Goal: Information Seeking & Learning: Learn about a topic

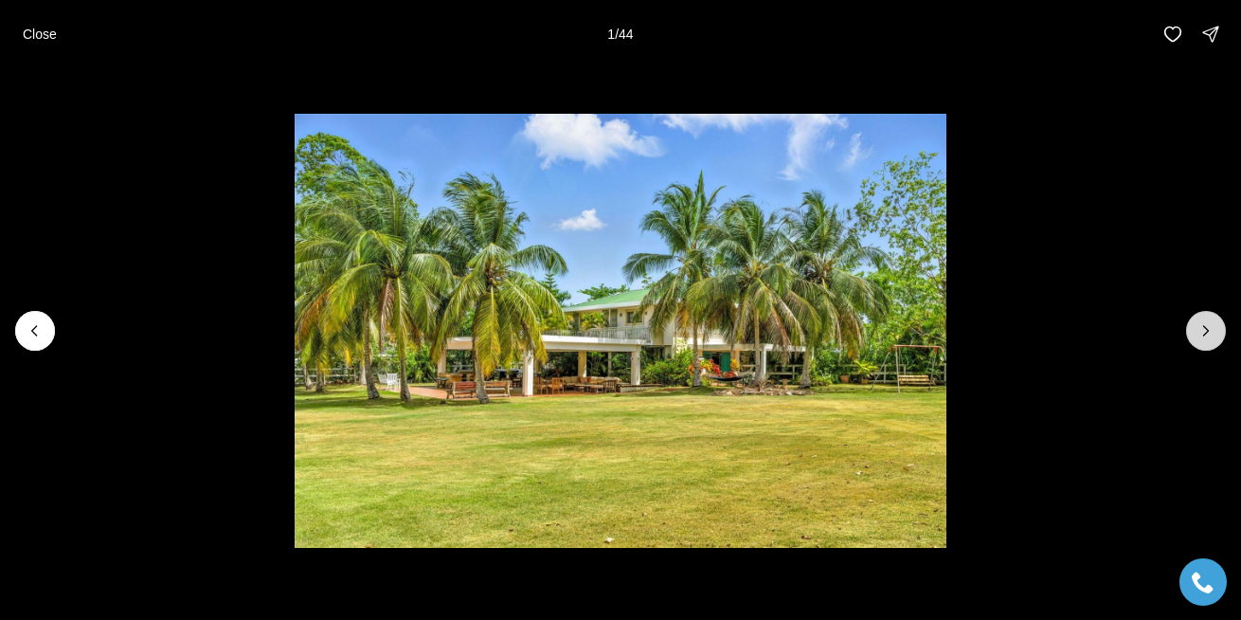
click at [1208, 332] on icon "Next slide" at bounding box center [1206, 330] width 19 height 19
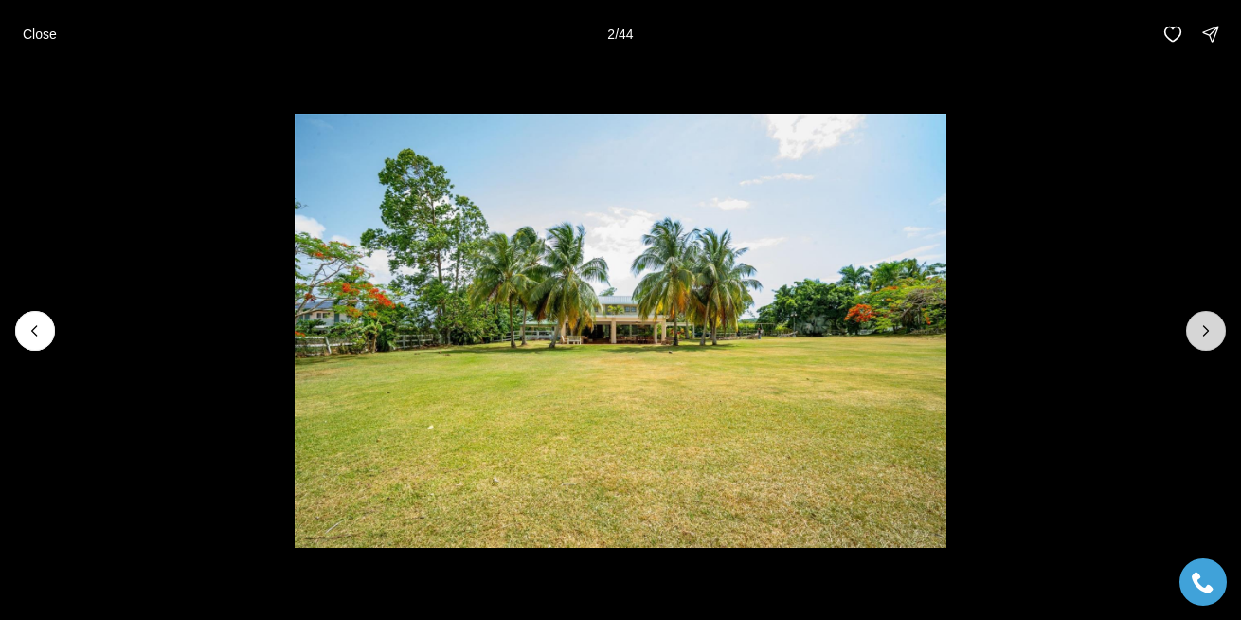
click at [1200, 329] on icon "Next slide" at bounding box center [1206, 330] width 19 height 19
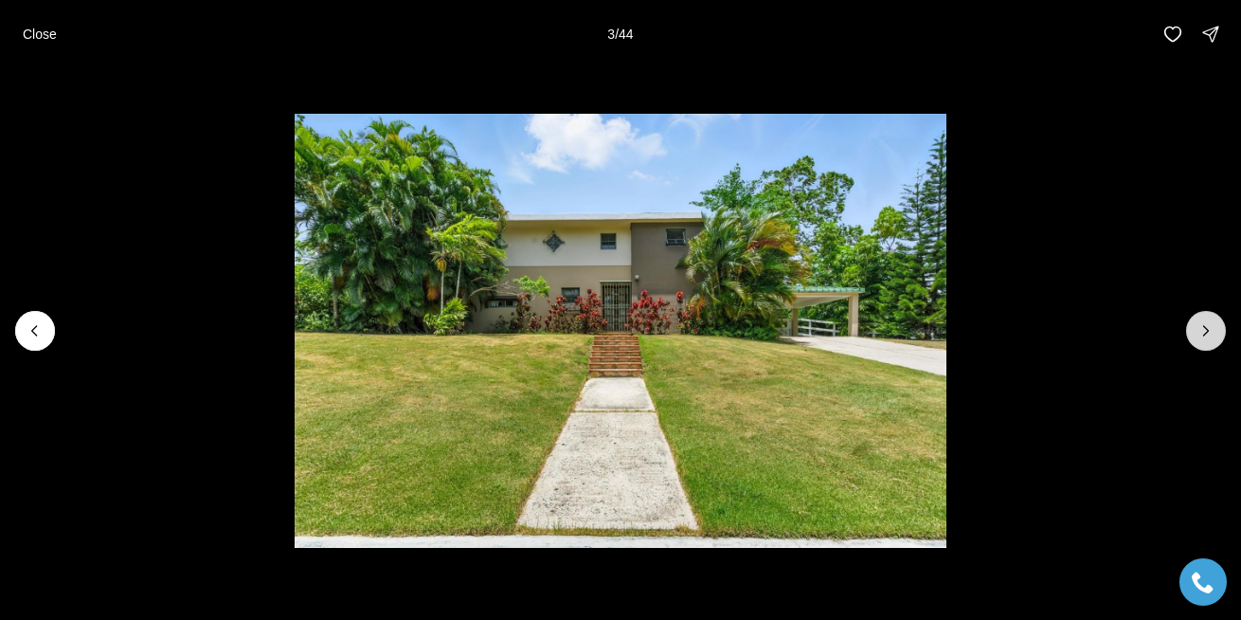
click at [1200, 329] on icon "Next slide" at bounding box center [1206, 330] width 19 height 19
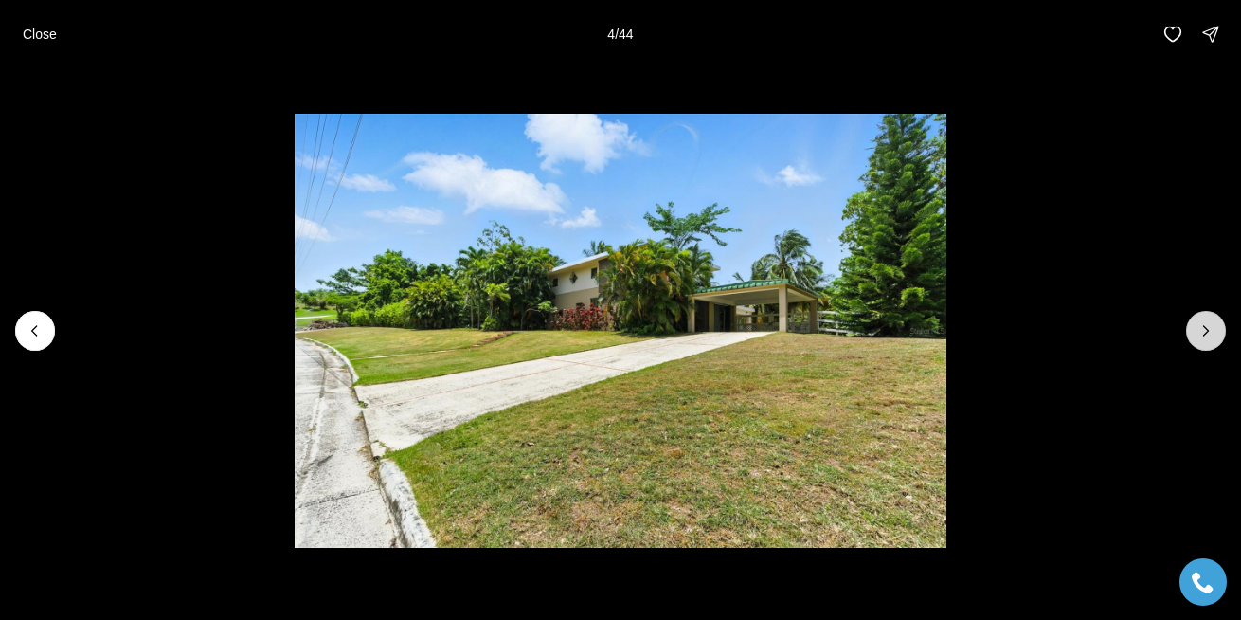
click at [1200, 329] on icon "Next slide" at bounding box center [1206, 330] width 19 height 19
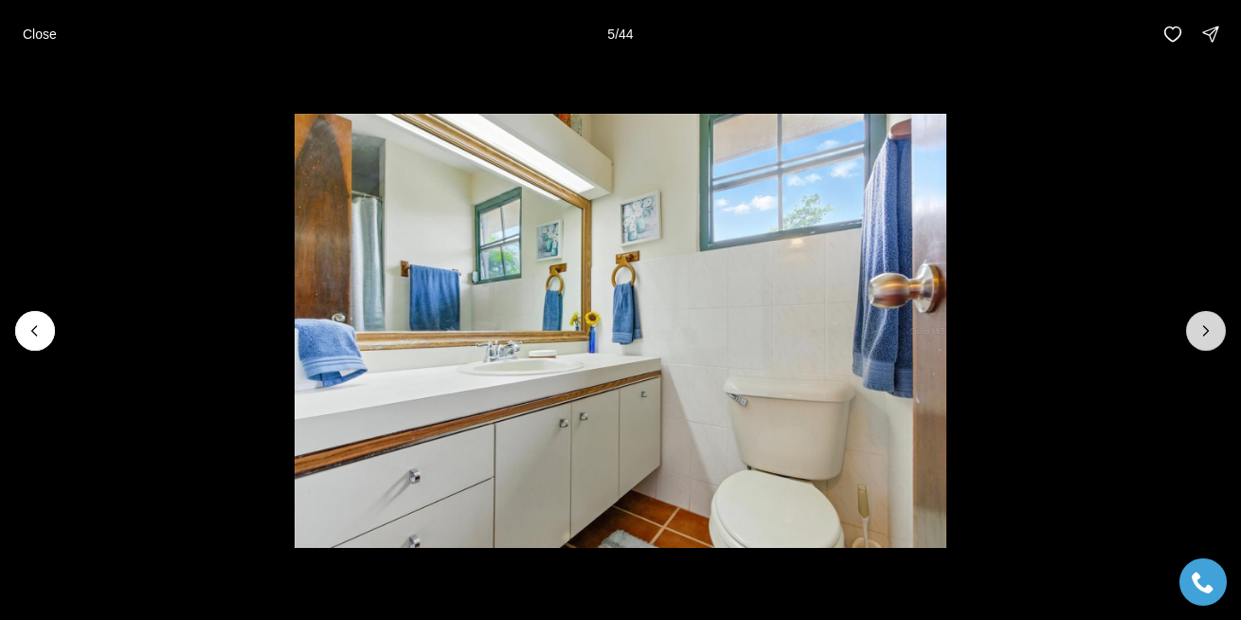
click at [1200, 329] on icon "Next slide" at bounding box center [1206, 330] width 19 height 19
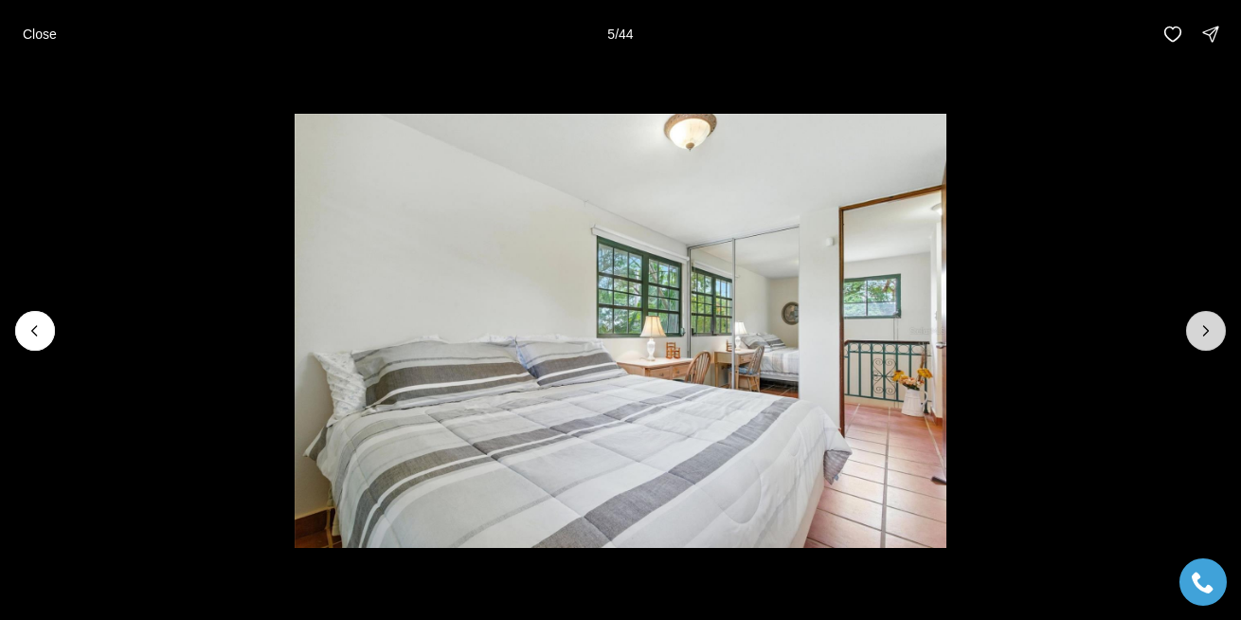
click at [1200, 329] on icon "Next slide" at bounding box center [1206, 330] width 19 height 19
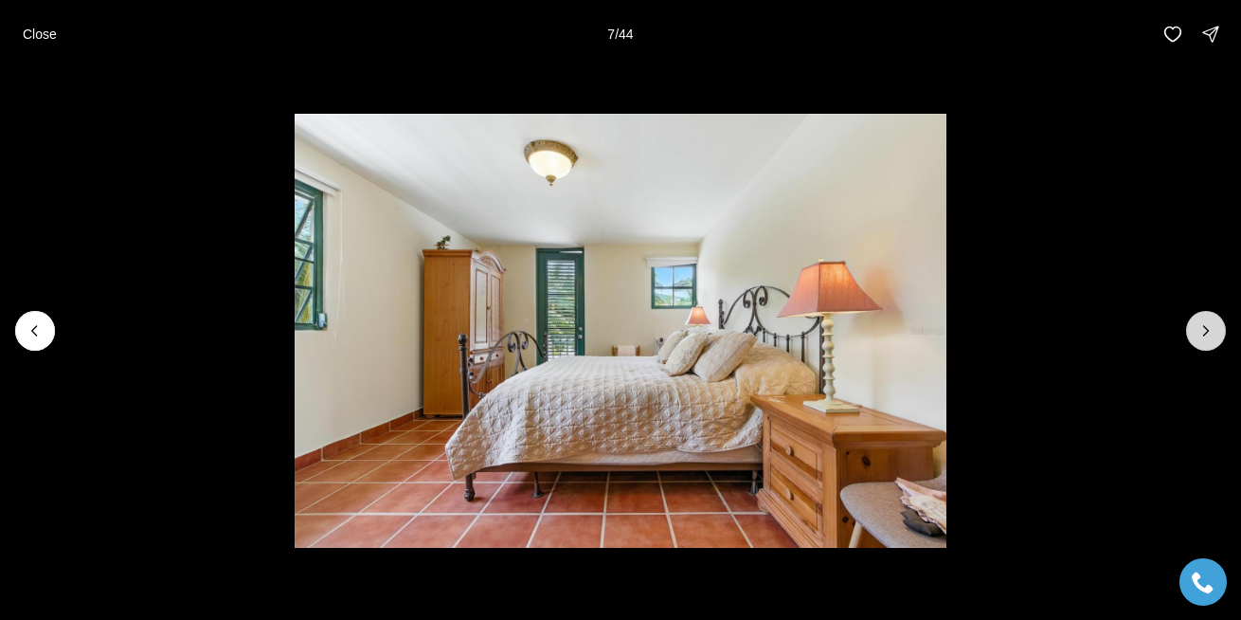
click at [1200, 329] on icon "Next slide" at bounding box center [1206, 330] width 19 height 19
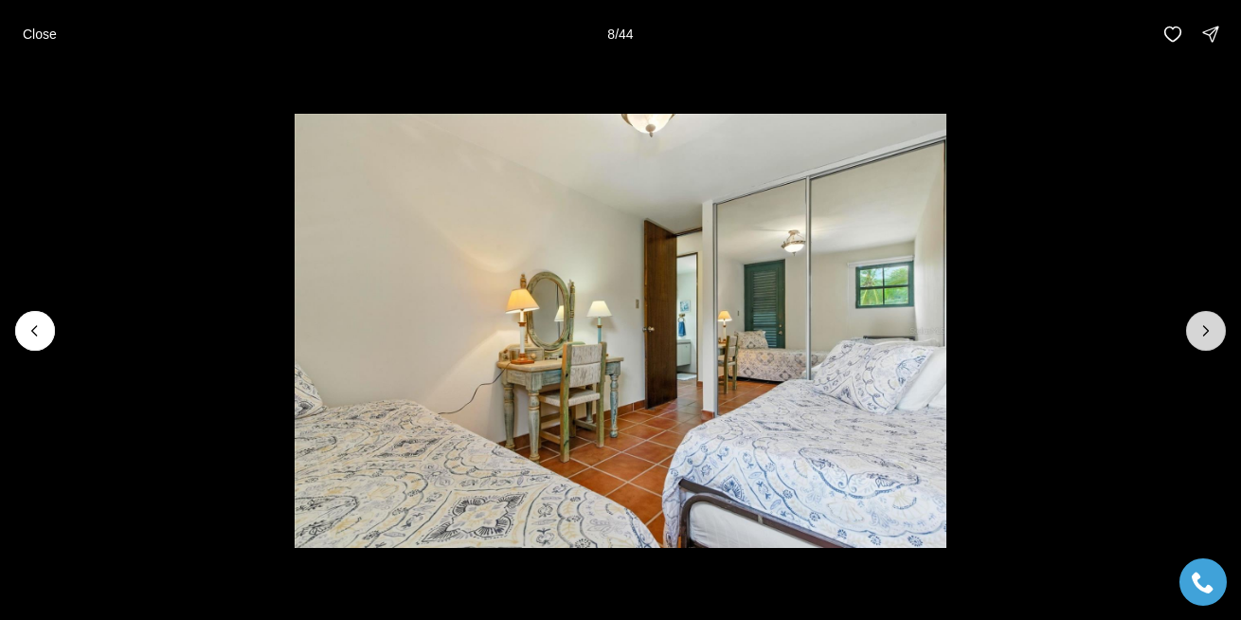
click at [1200, 329] on icon "Next slide" at bounding box center [1206, 330] width 19 height 19
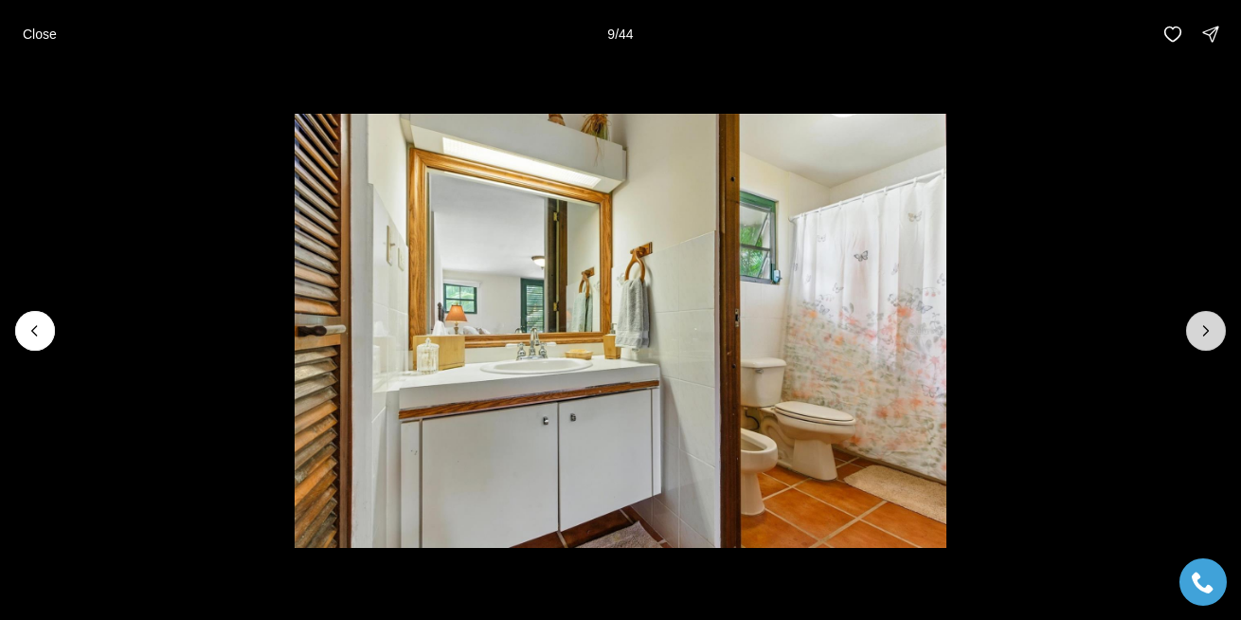
click at [1200, 329] on icon "Next slide" at bounding box center [1206, 330] width 19 height 19
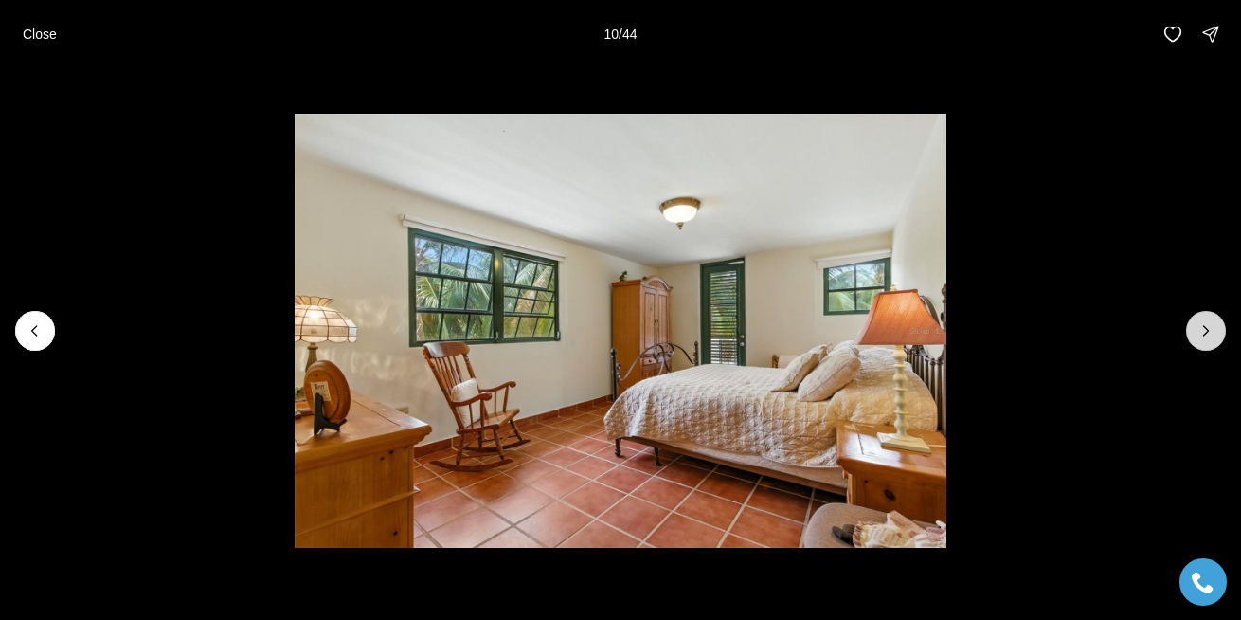
click at [1200, 329] on icon "Next slide" at bounding box center [1206, 330] width 19 height 19
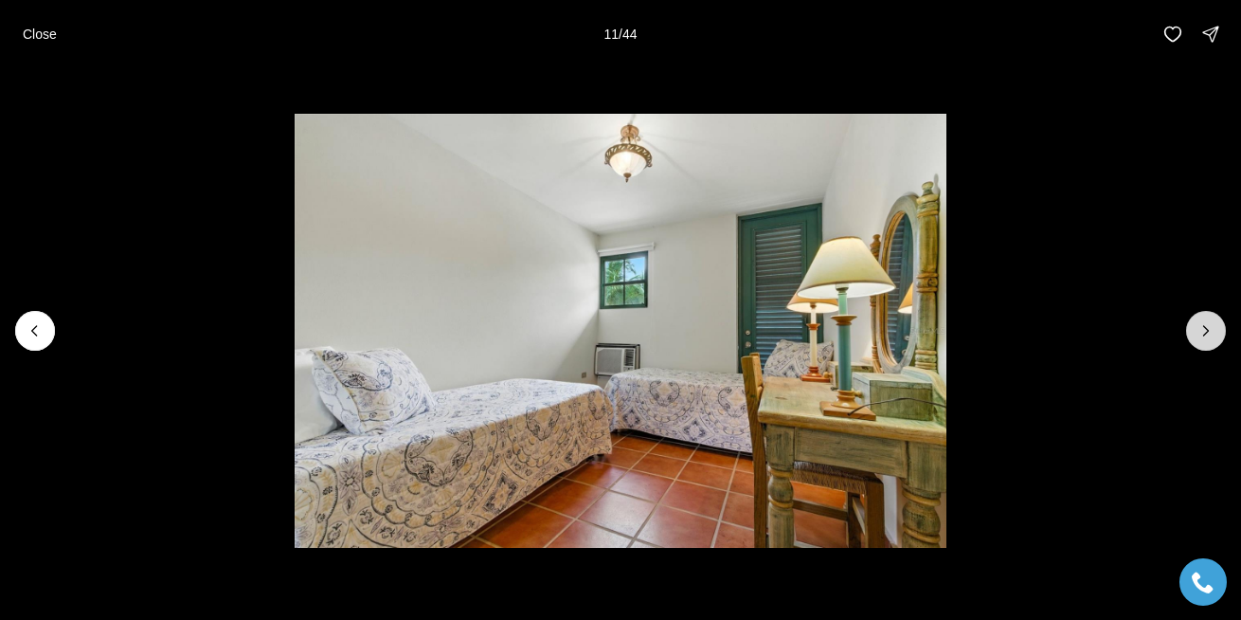
click at [1200, 329] on icon "Next slide" at bounding box center [1206, 330] width 19 height 19
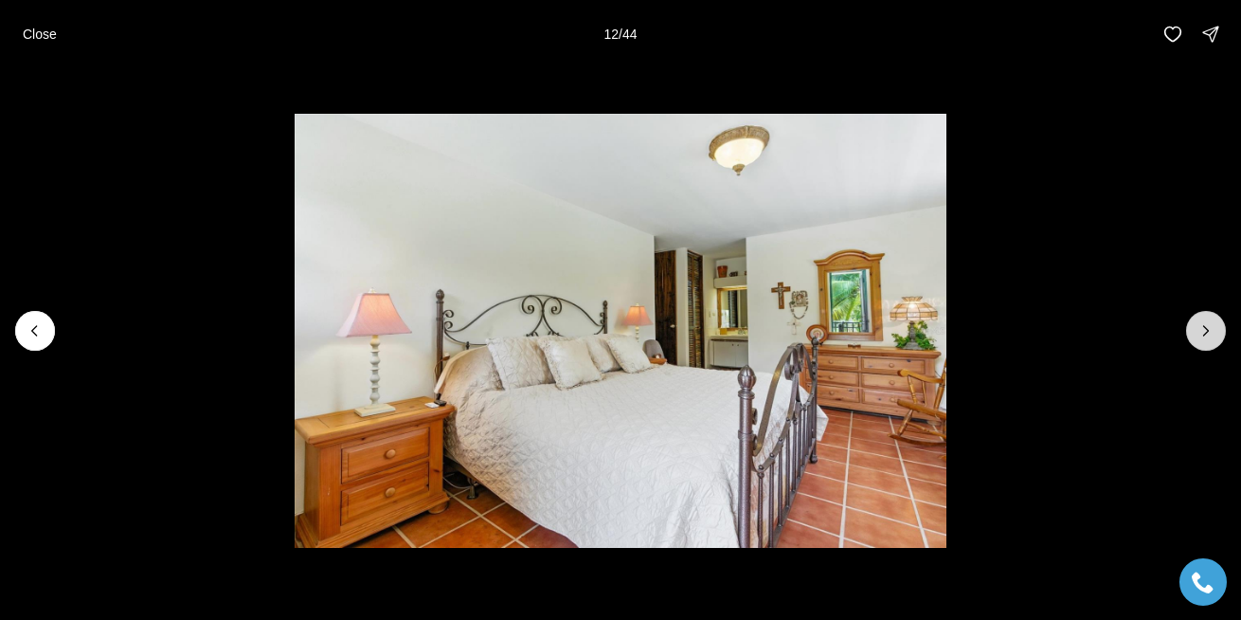
click at [1200, 329] on icon "Next slide" at bounding box center [1206, 330] width 19 height 19
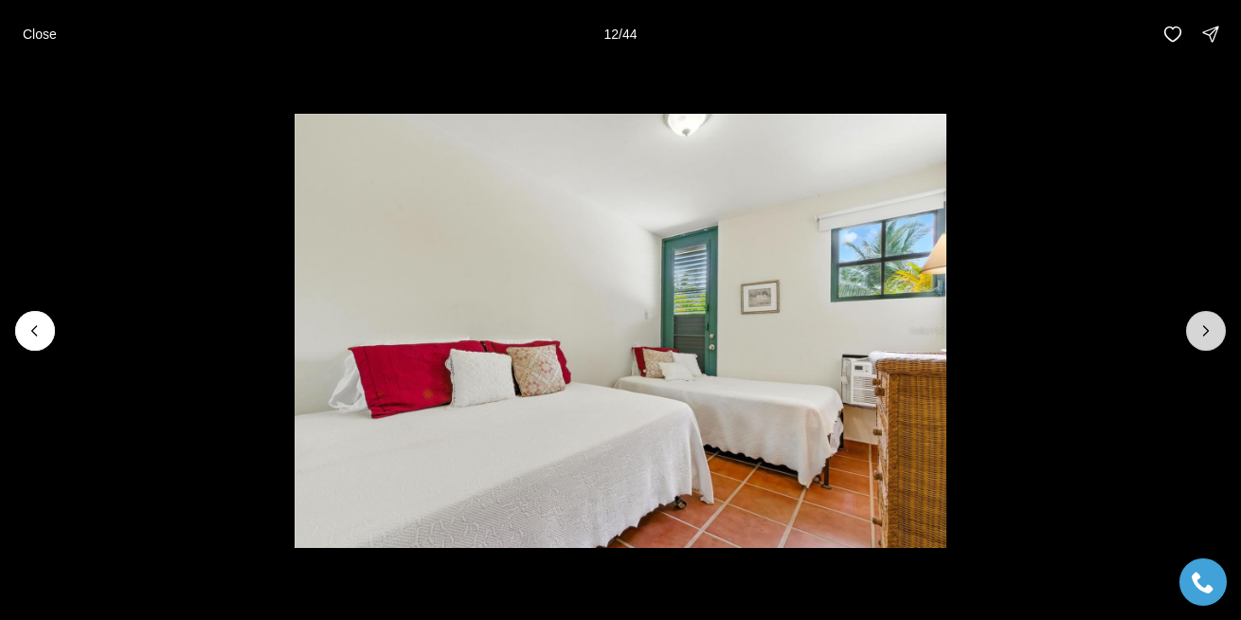
click at [1200, 329] on icon "Next slide" at bounding box center [1206, 330] width 19 height 19
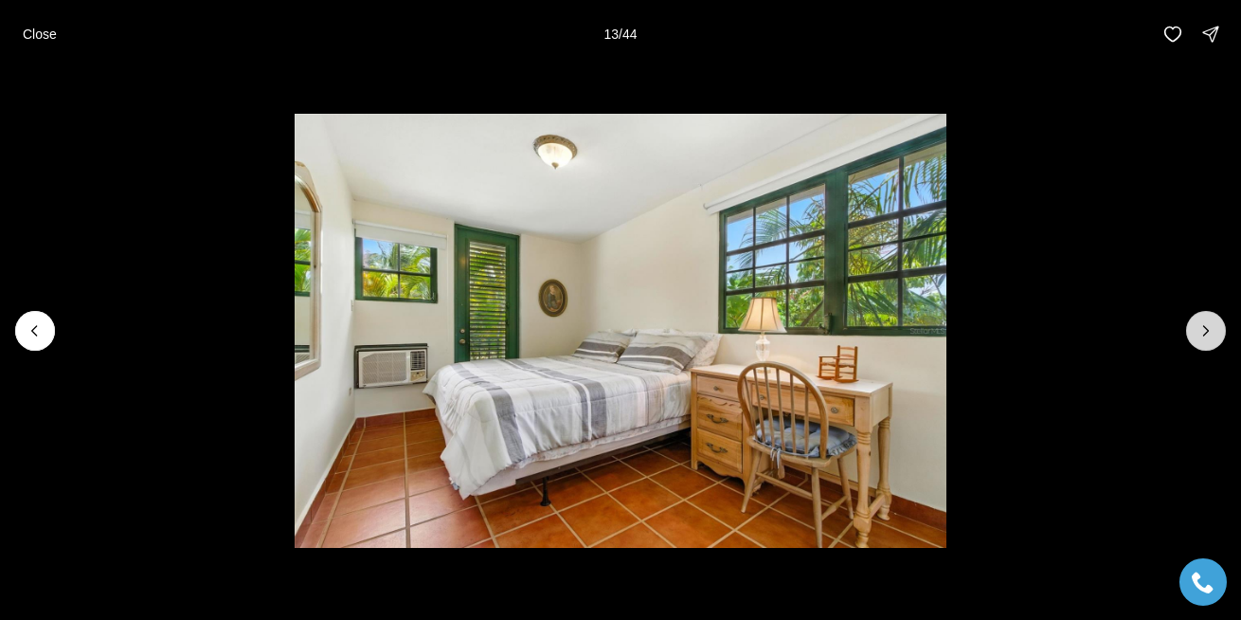
click at [1200, 329] on icon "Next slide" at bounding box center [1206, 330] width 19 height 19
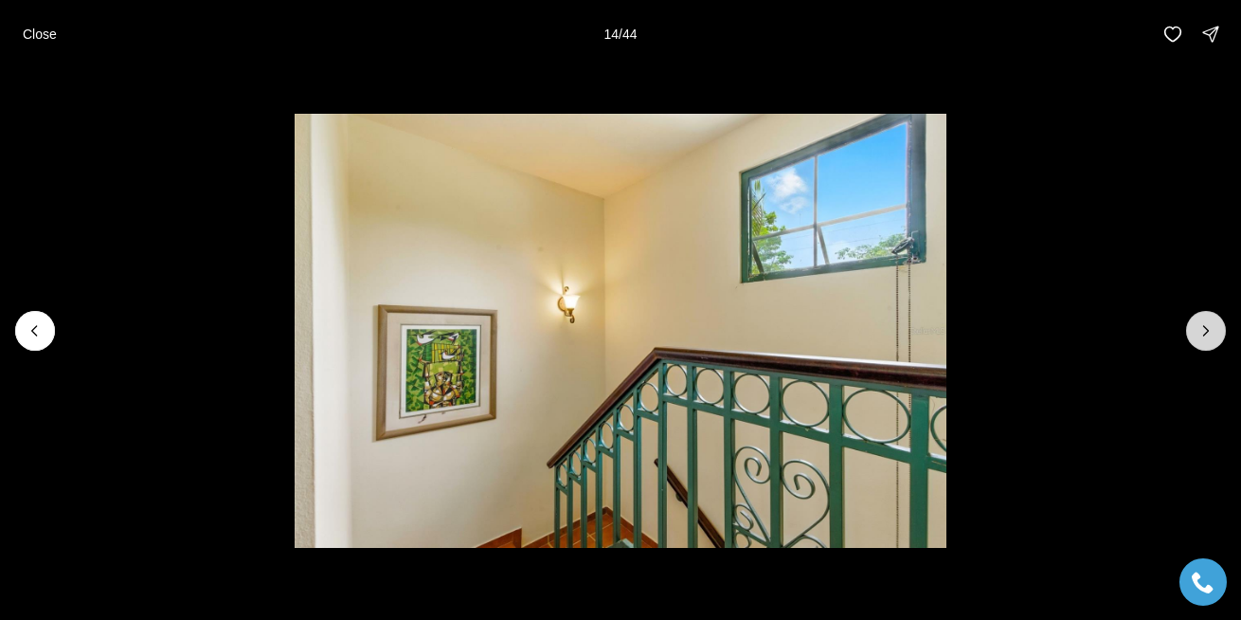
click at [1200, 329] on icon "Next slide" at bounding box center [1206, 330] width 19 height 19
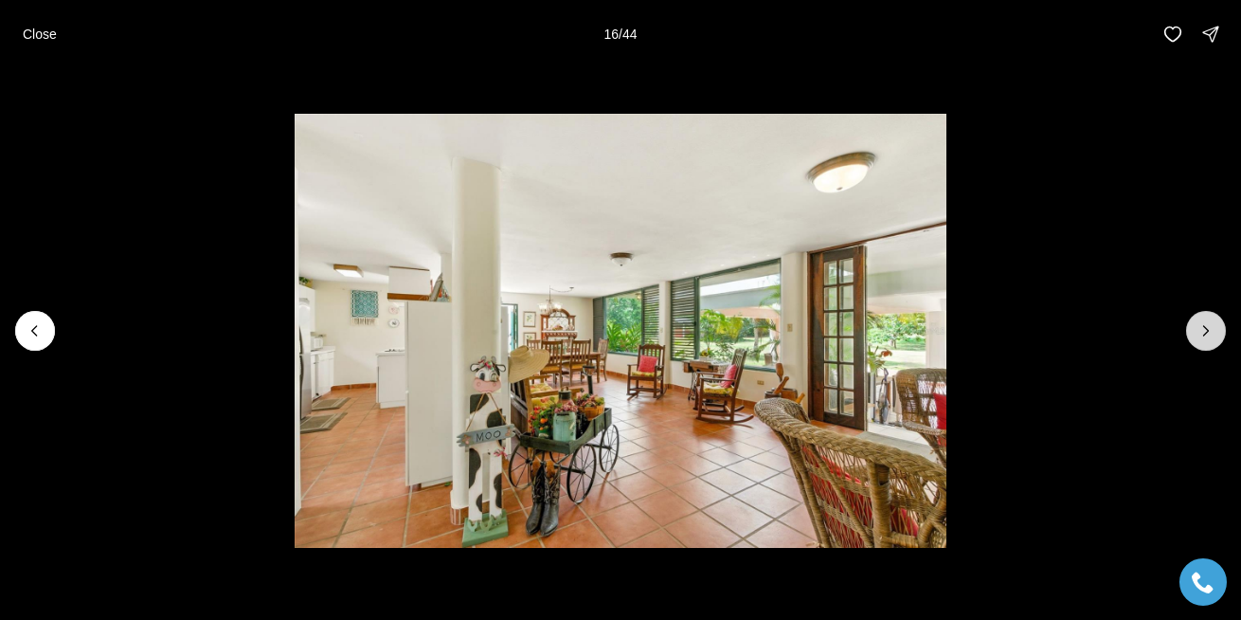
click at [1200, 329] on icon "Next slide" at bounding box center [1206, 330] width 19 height 19
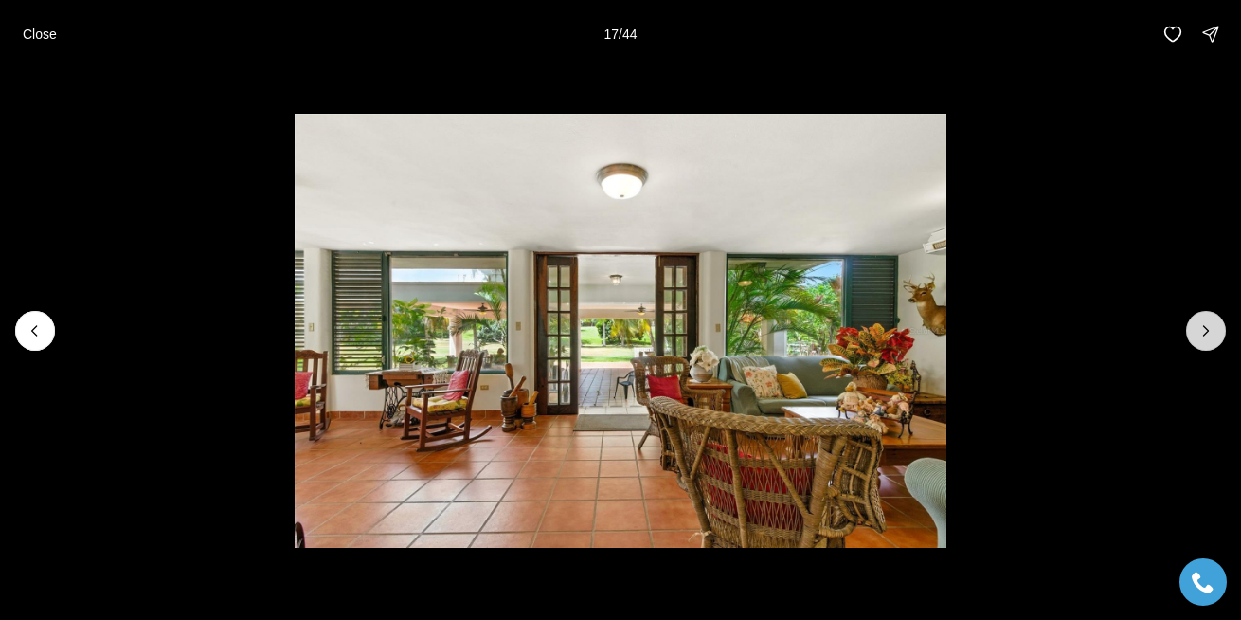
click at [1200, 329] on icon "Next slide" at bounding box center [1206, 330] width 19 height 19
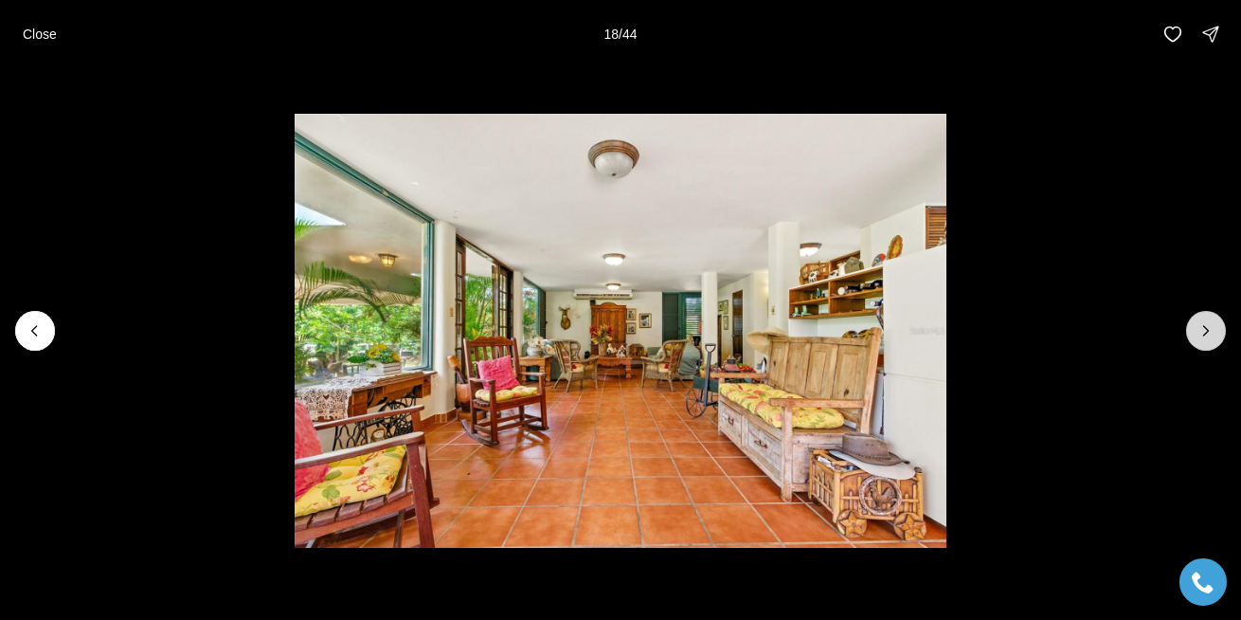
click at [1200, 329] on icon "Next slide" at bounding box center [1206, 330] width 19 height 19
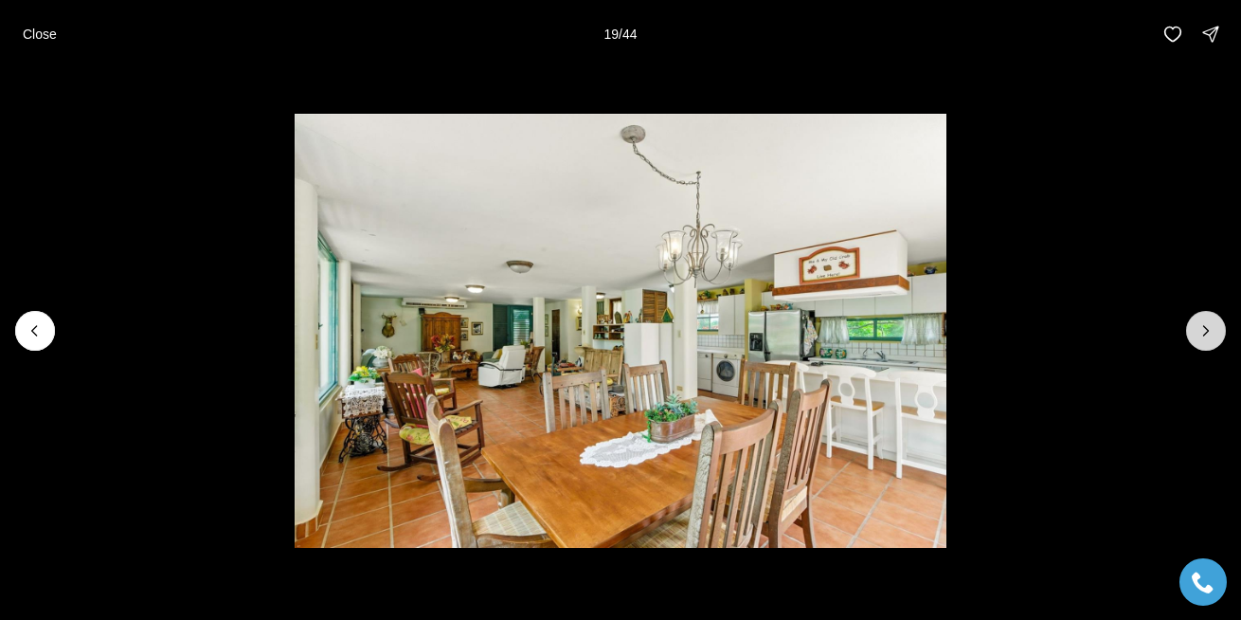
click at [1200, 329] on icon "Next slide" at bounding box center [1206, 330] width 19 height 19
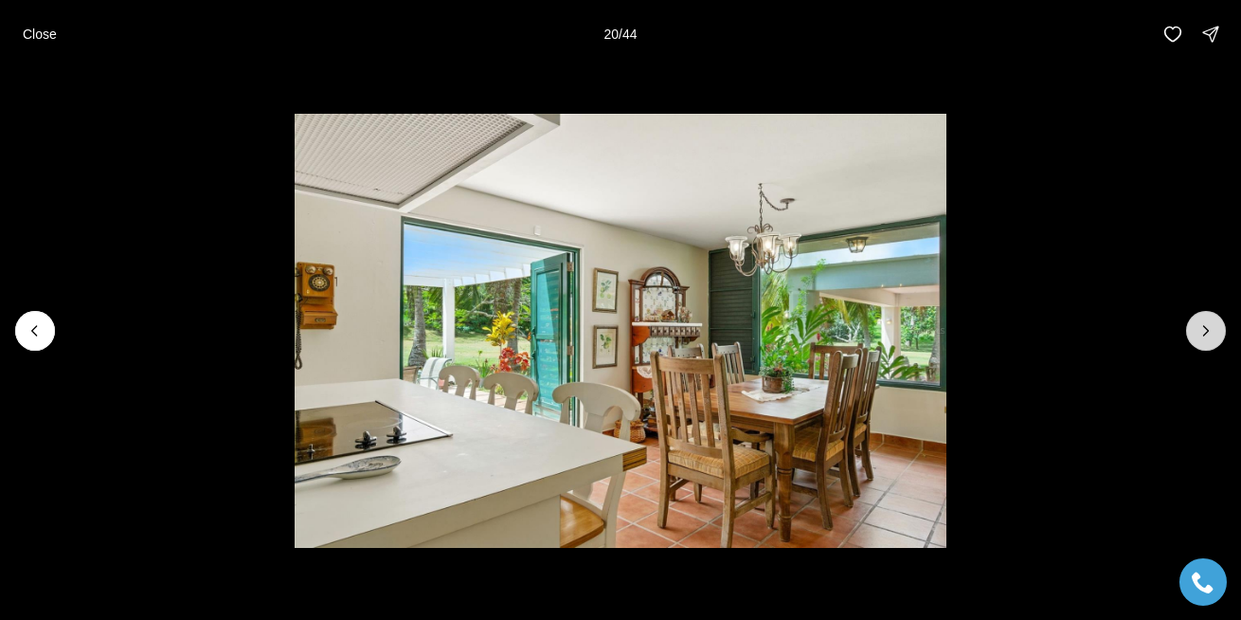
click at [1200, 329] on icon "Next slide" at bounding box center [1206, 330] width 19 height 19
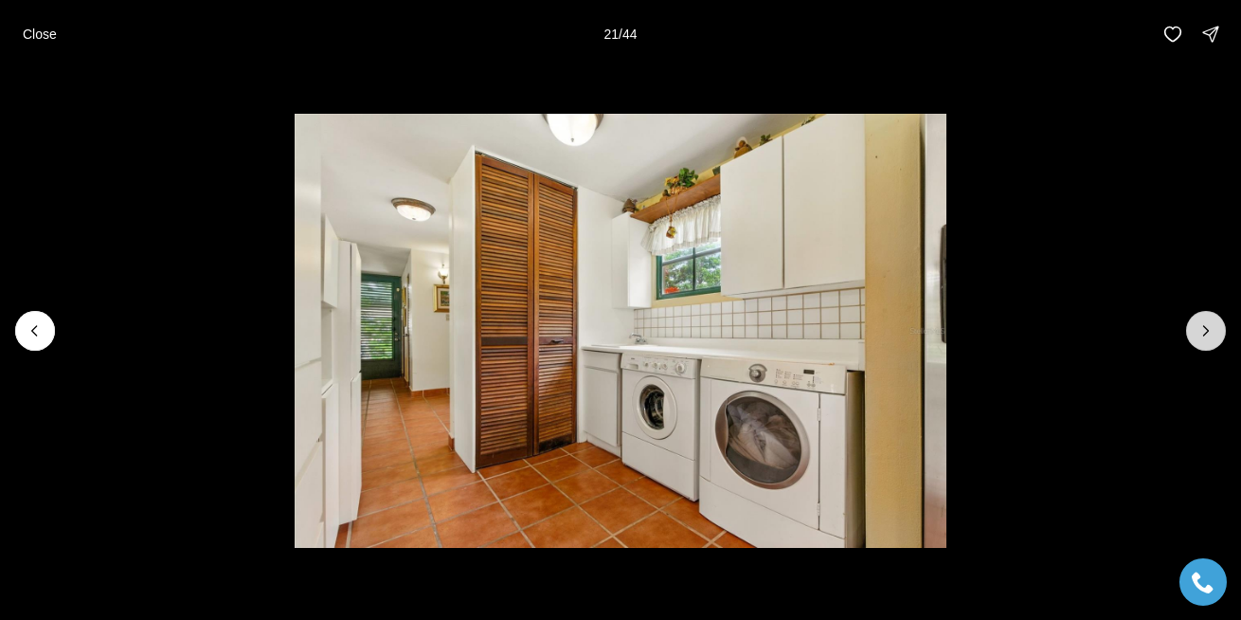
click at [1200, 329] on icon "Next slide" at bounding box center [1206, 330] width 19 height 19
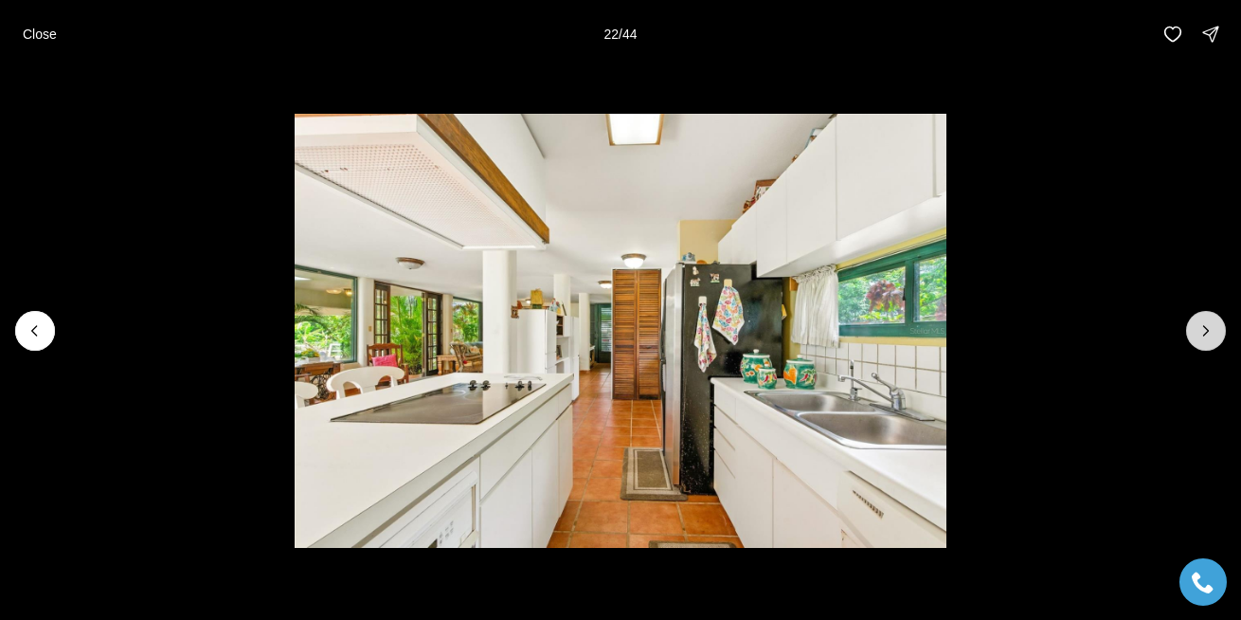
click at [1200, 329] on icon "Next slide" at bounding box center [1206, 330] width 19 height 19
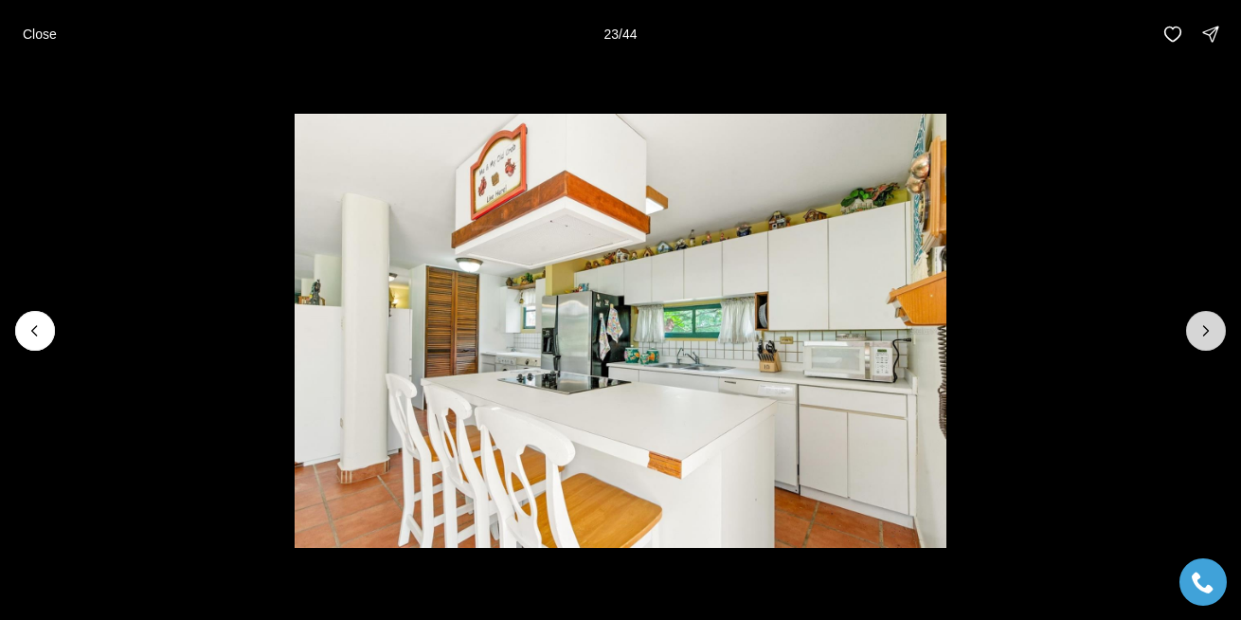
click at [1200, 329] on icon "Next slide" at bounding box center [1206, 330] width 19 height 19
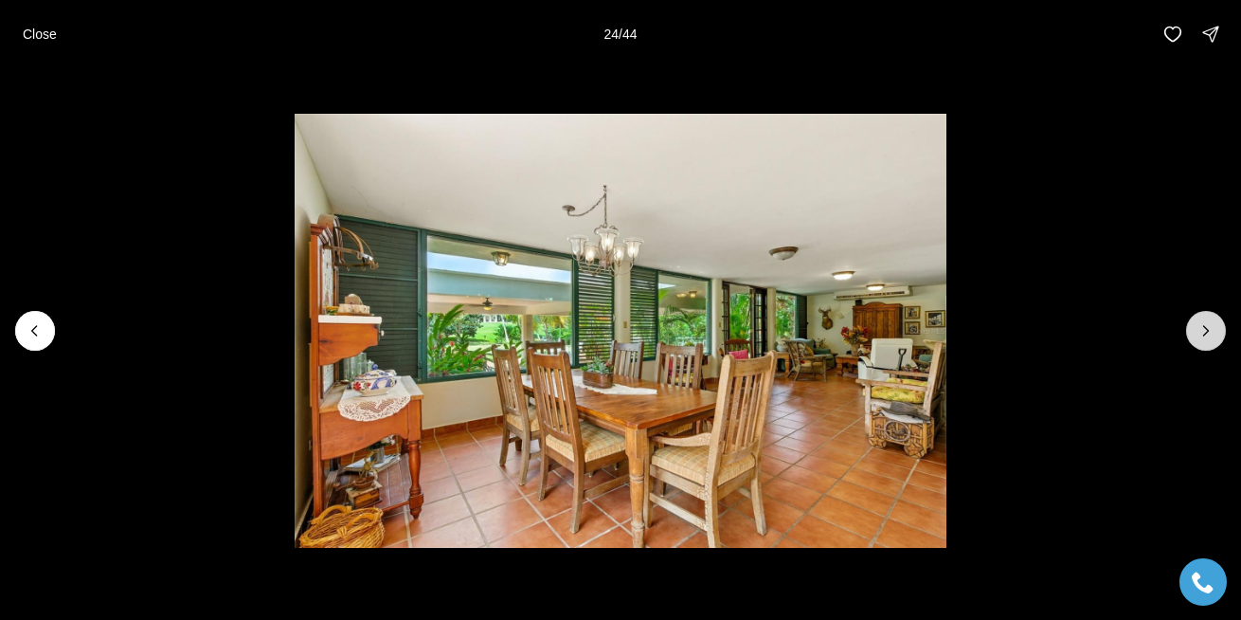
click at [1200, 329] on icon "Next slide" at bounding box center [1206, 330] width 19 height 19
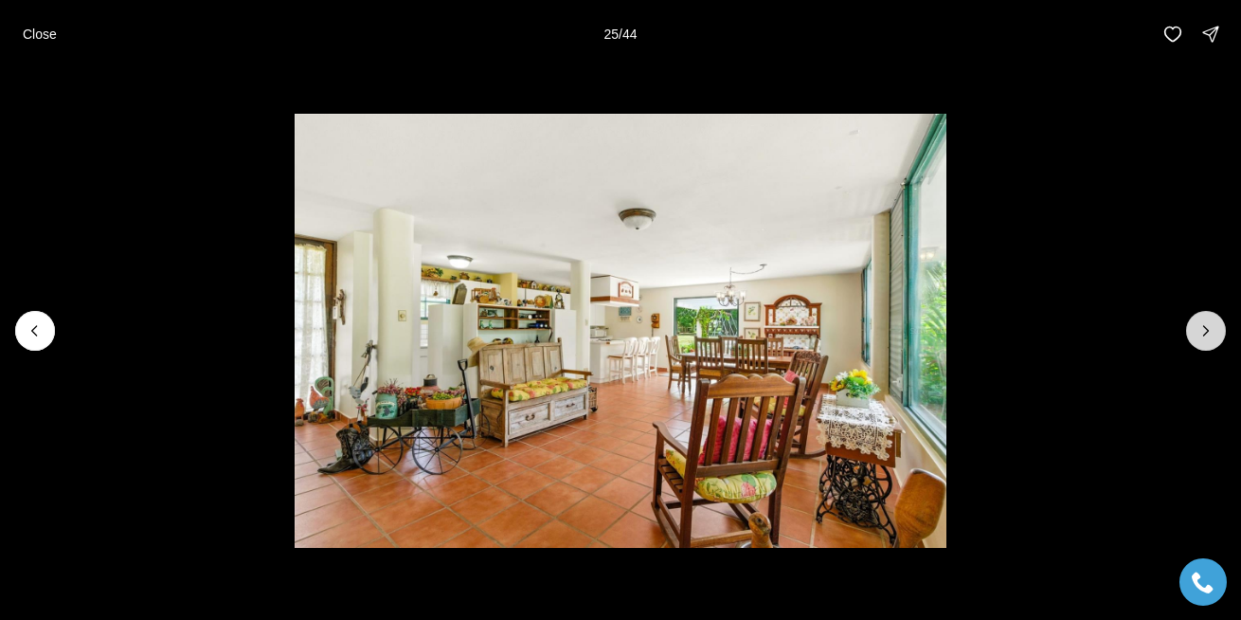
click at [1200, 329] on icon "Next slide" at bounding box center [1206, 330] width 19 height 19
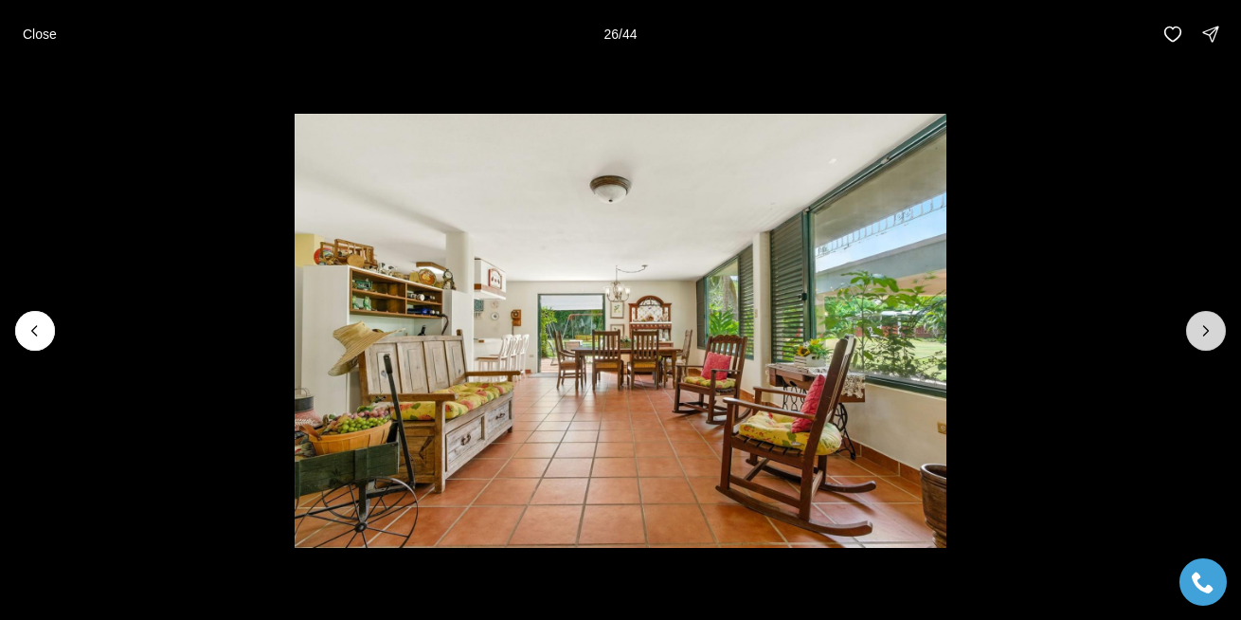
click at [1200, 329] on icon "Next slide" at bounding box center [1206, 330] width 19 height 19
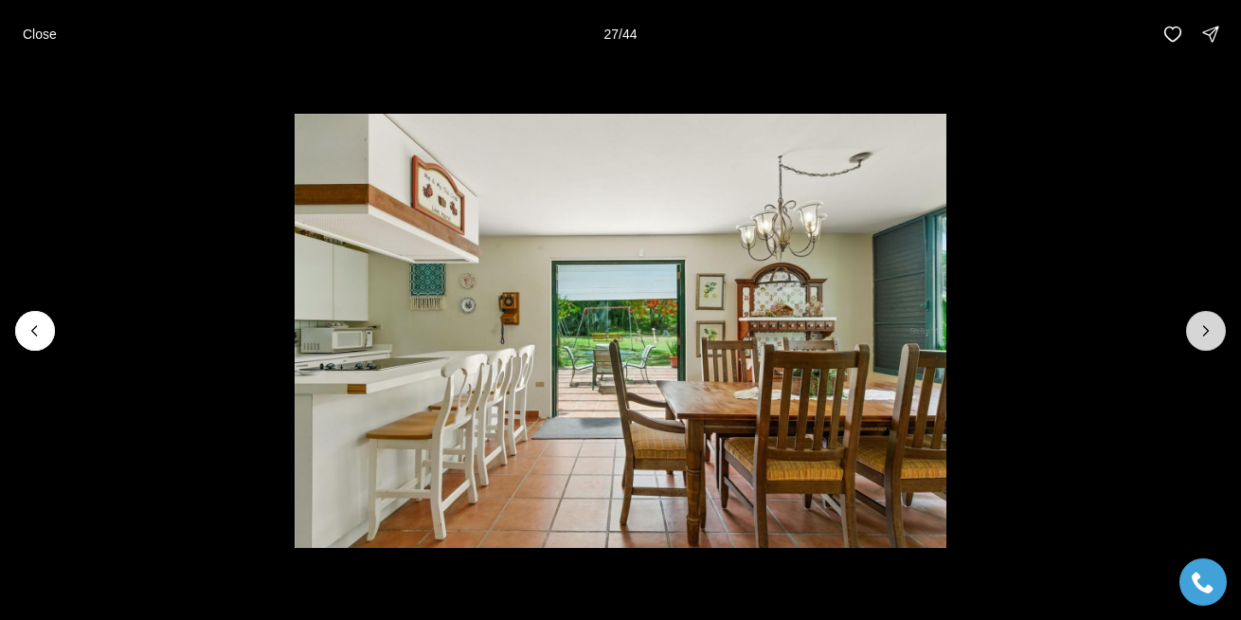
click at [1200, 329] on icon "Next slide" at bounding box center [1206, 330] width 19 height 19
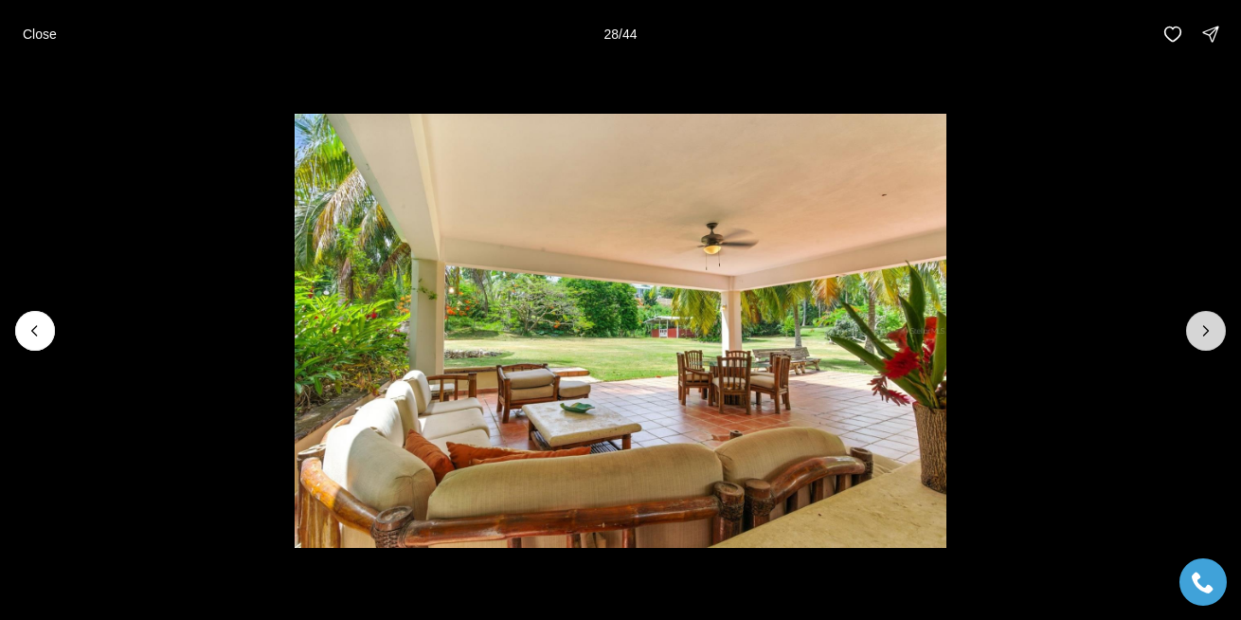
click at [1200, 329] on icon "Next slide" at bounding box center [1206, 330] width 19 height 19
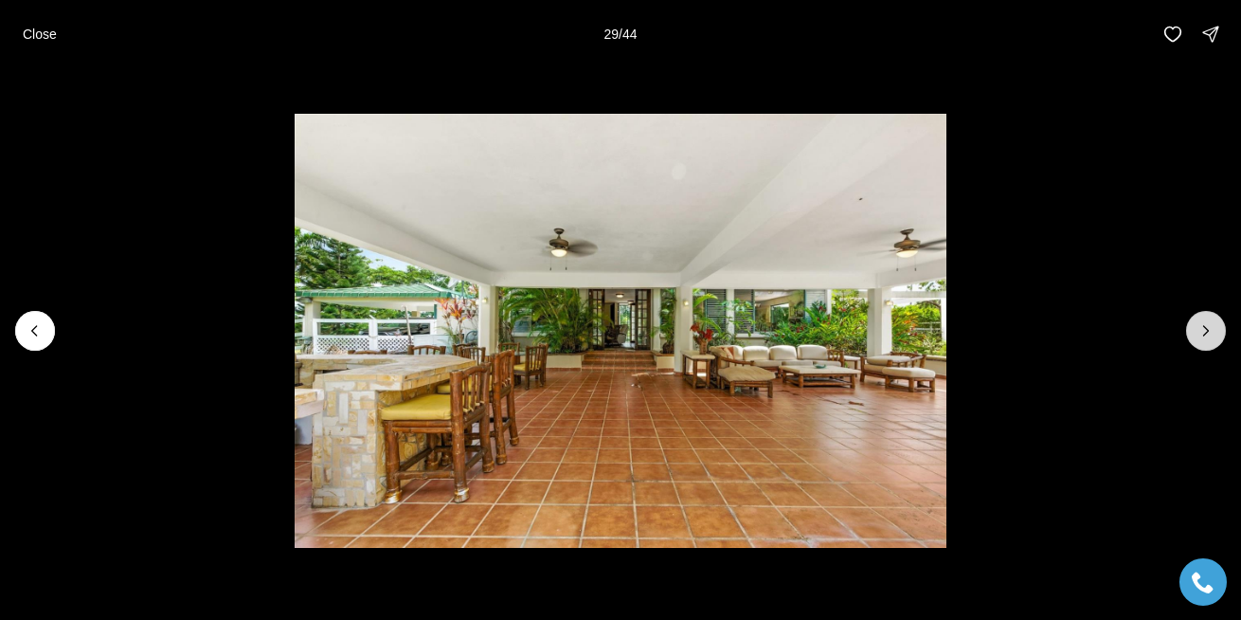
click at [1200, 329] on icon "Next slide" at bounding box center [1206, 330] width 19 height 19
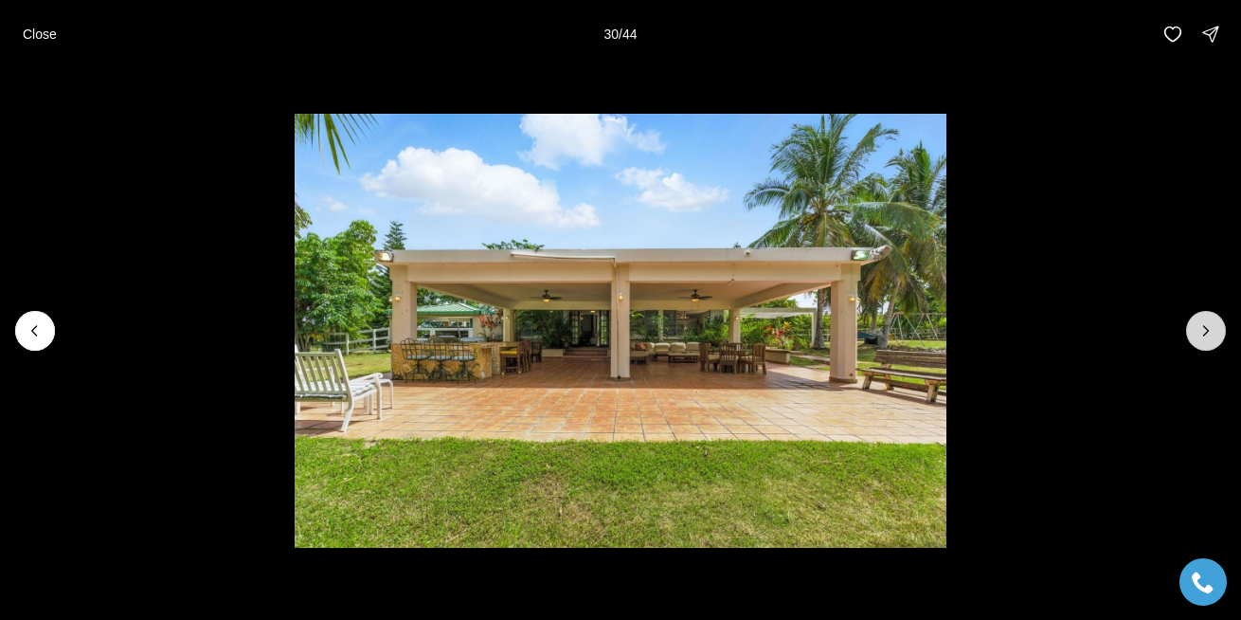
click at [1200, 329] on icon "Next slide" at bounding box center [1206, 330] width 19 height 19
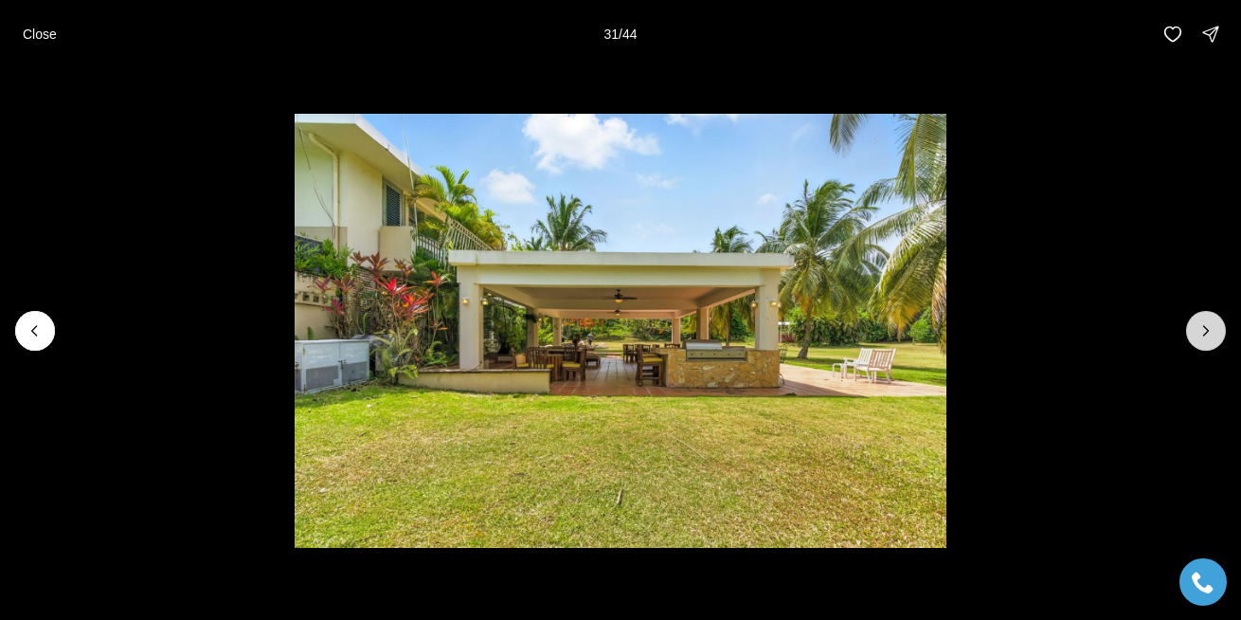
click at [1200, 329] on icon "Next slide" at bounding box center [1206, 330] width 19 height 19
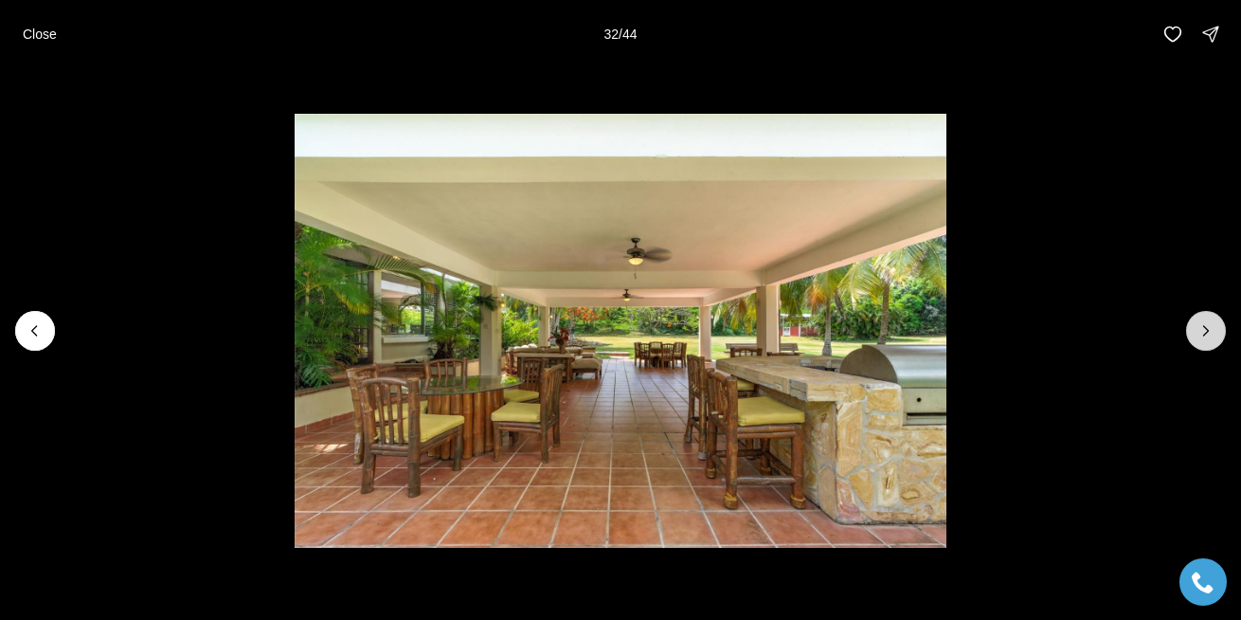
click at [1200, 329] on icon "Next slide" at bounding box center [1206, 330] width 19 height 19
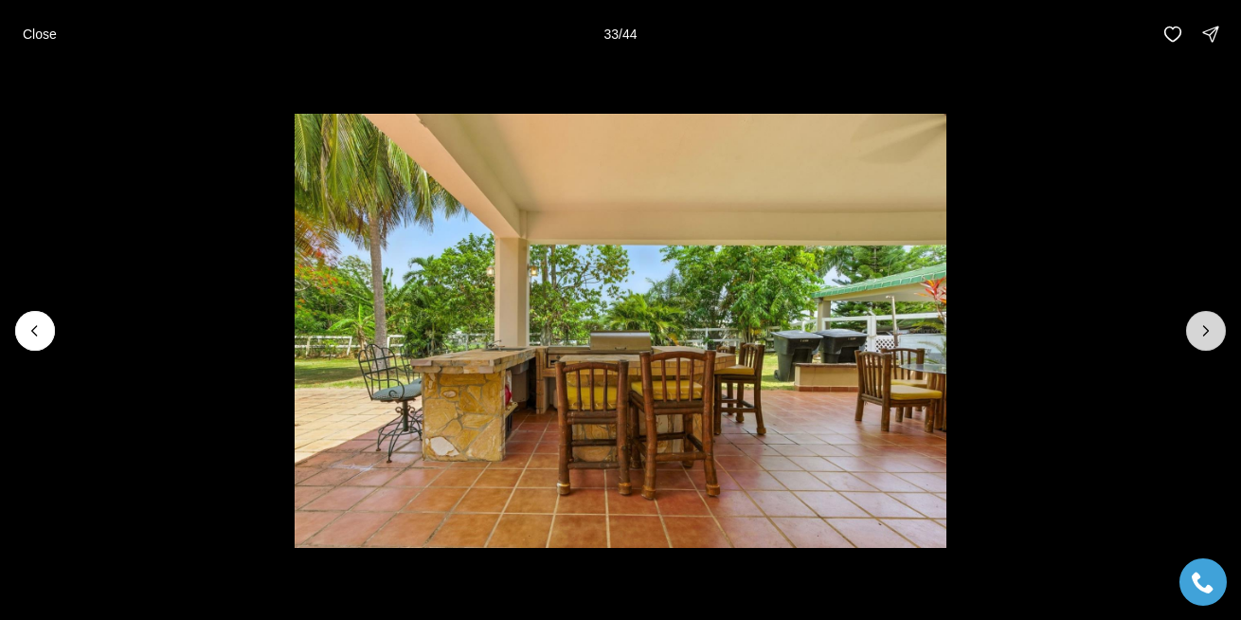
click at [1200, 329] on icon "Next slide" at bounding box center [1206, 330] width 19 height 19
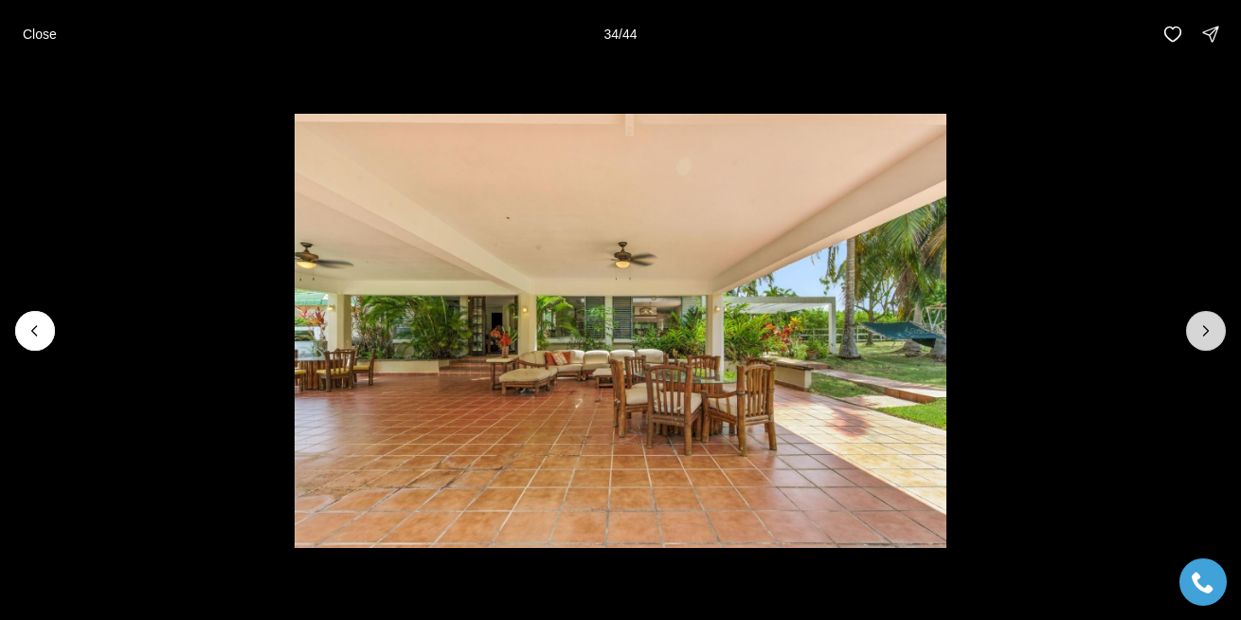
click at [1200, 329] on icon "Next slide" at bounding box center [1206, 330] width 19 height 19
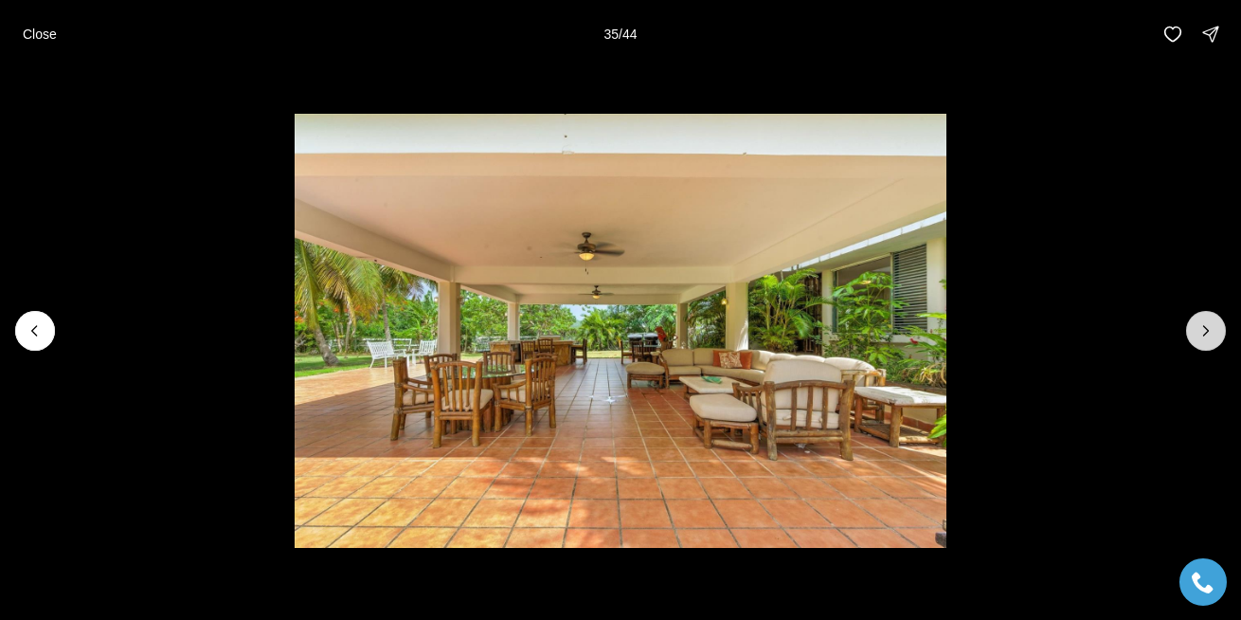
click at [1200, 329] on icon "Next slide" at bounding box center [1206, 330] width 19 height 19
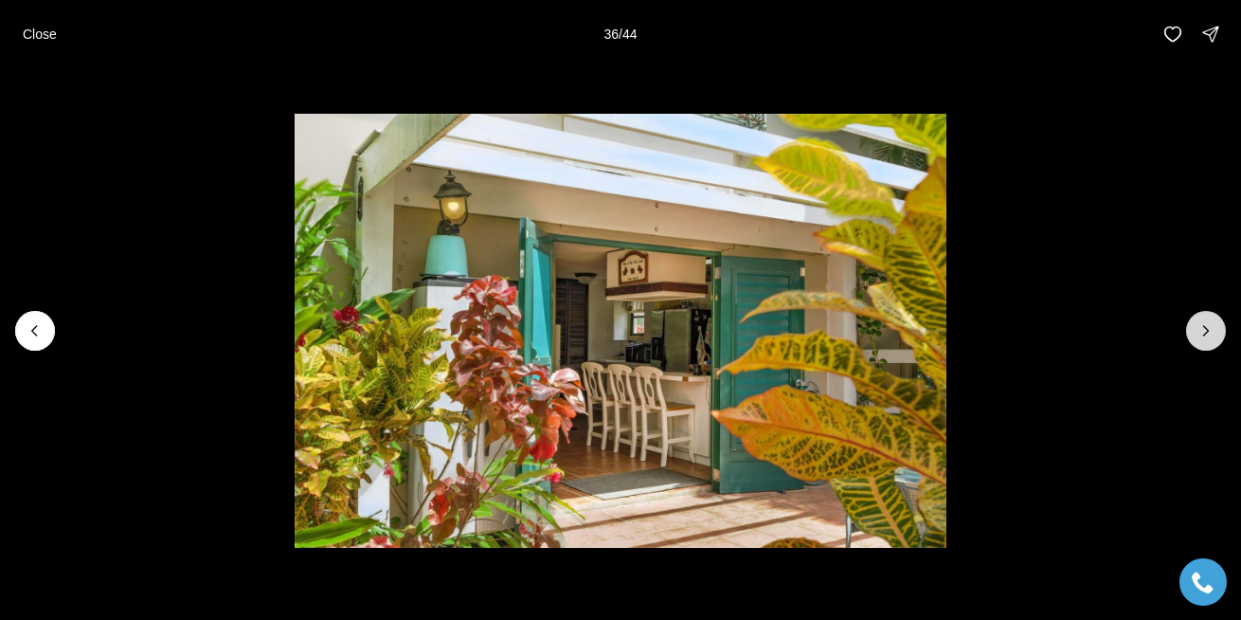
click at [1200, 329] on icon "Next slide" at bounding box center [1206, 330] width 19 height 19
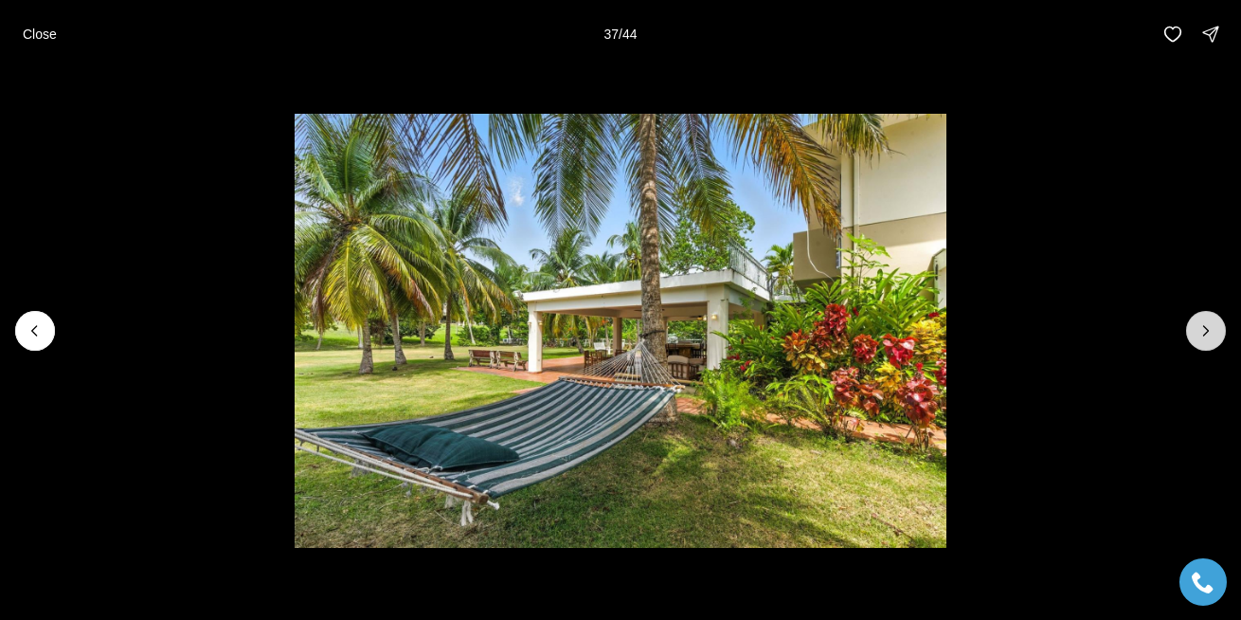
click at [1200, 329] on icon "Next slide" at bounding box center [1206, 330] width 19 height 19
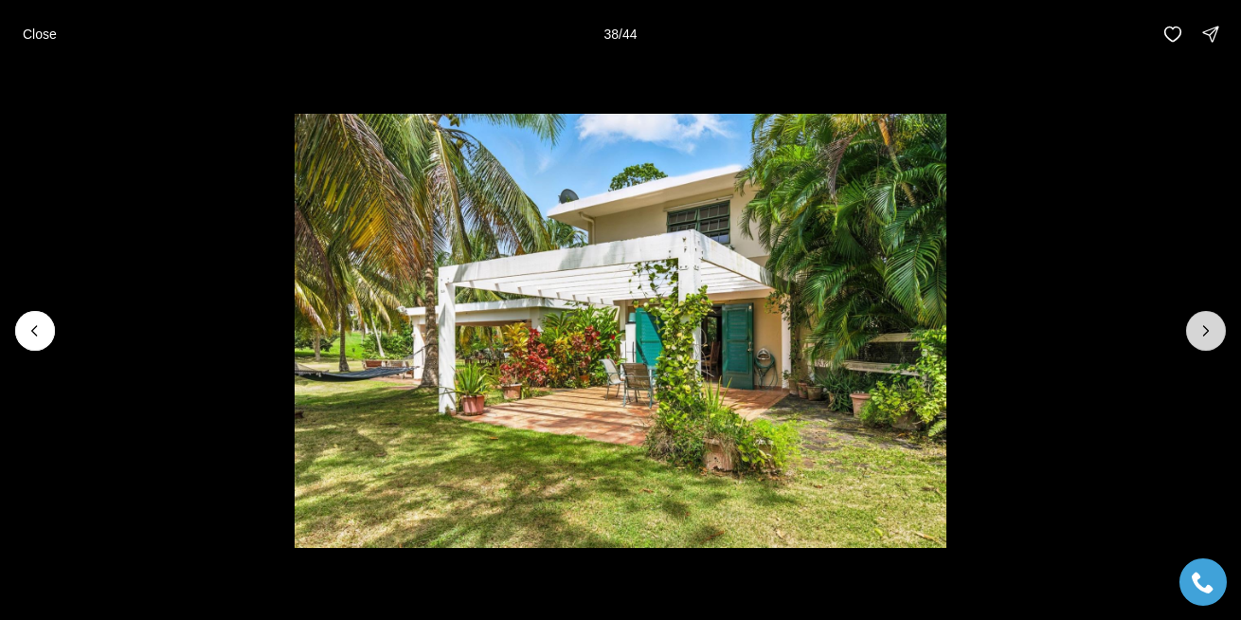
click at [1200, 329] on icon "Next slide" at bounding box center [1206, 330] width 19 height 19
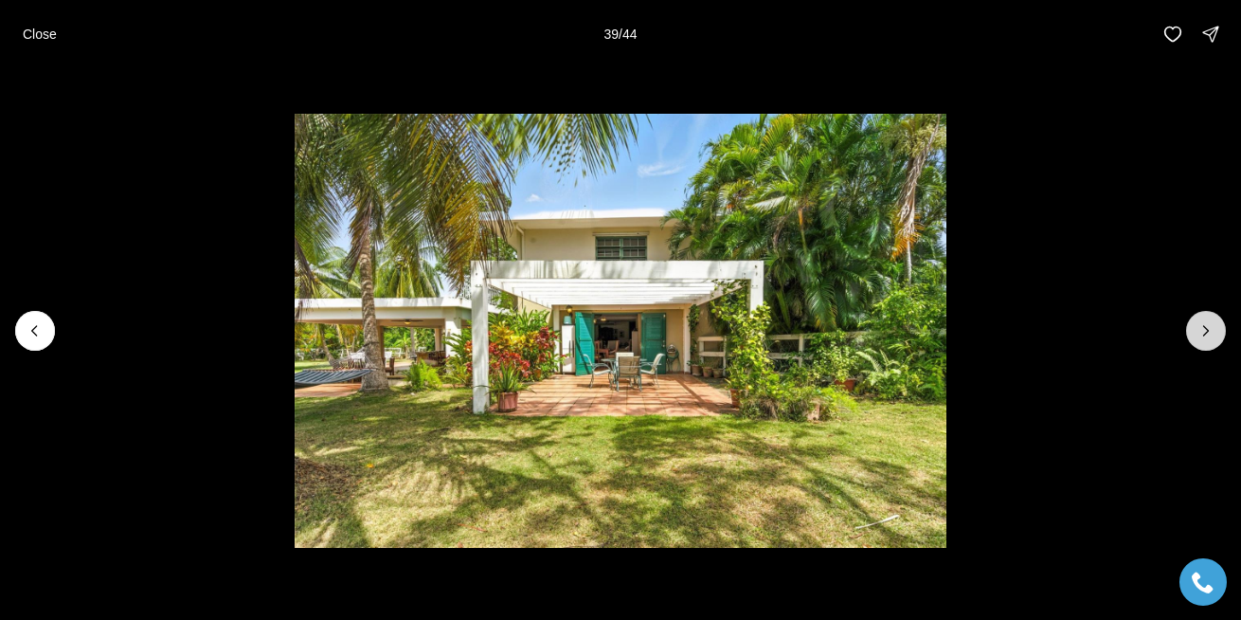
click at [1200, 329] on icon "Next slide" at bounding box center [1206, 330] width 19 height 19
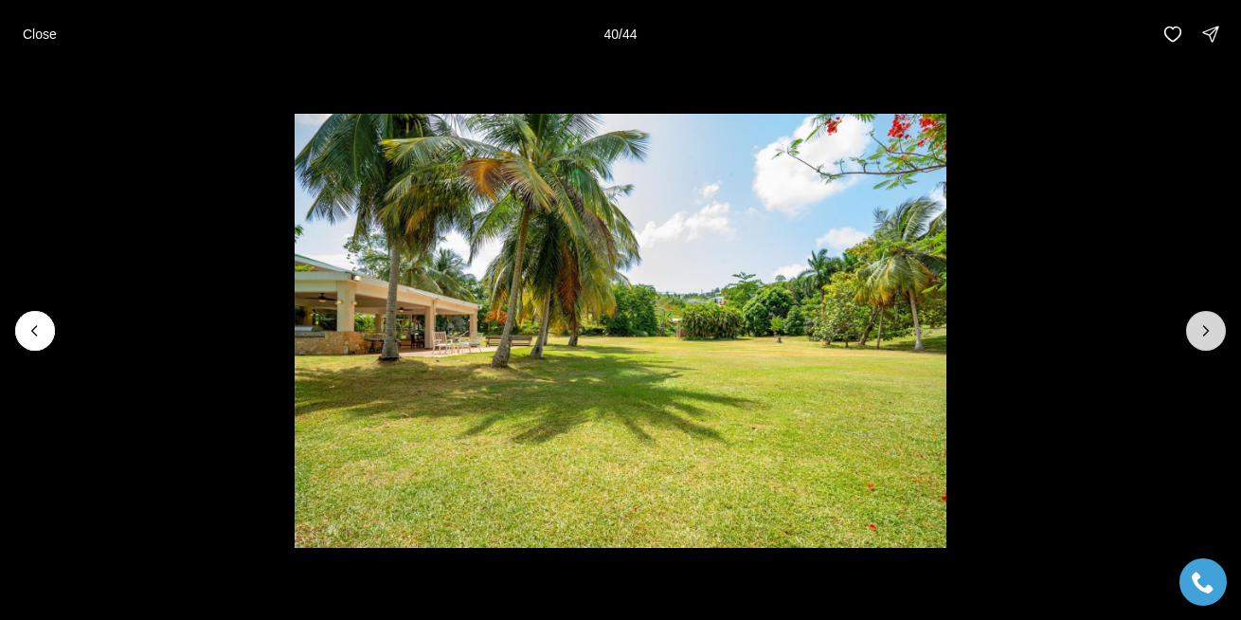
click at [1200, 329] on icon "Next slide" at bounding box center [1206, 330] width 19 height 19
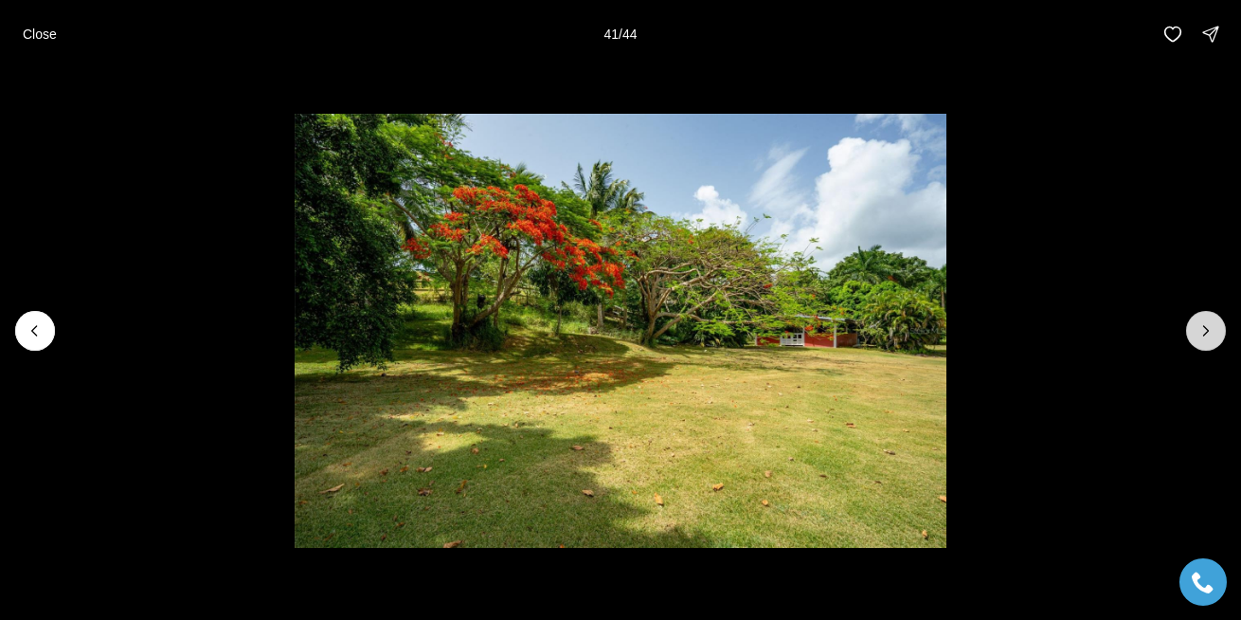
click at [1200, 329] on icon "Next slide" at bounding box center [1206, 330] width 19 height 19
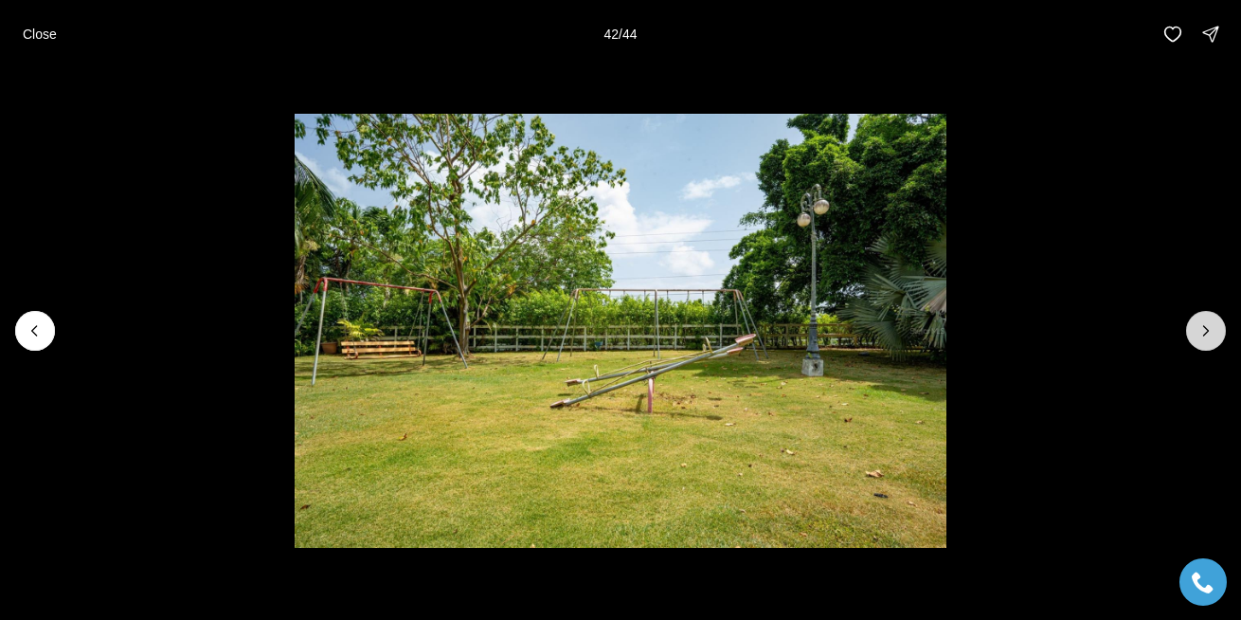
click at [1200, 329] on icon "Next slide" at bounding box center [1206, 330] width 19 height 19
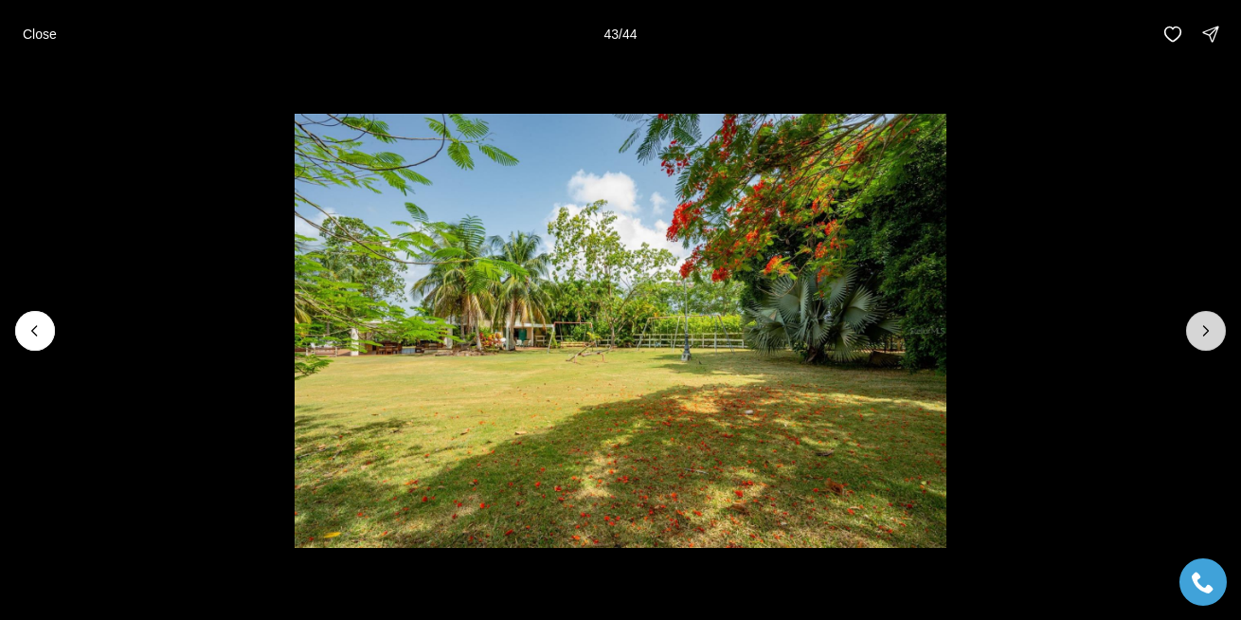
click at [1202, 338] on icon "Next slide" at bounding box center [1206, 330] width 19 height 19
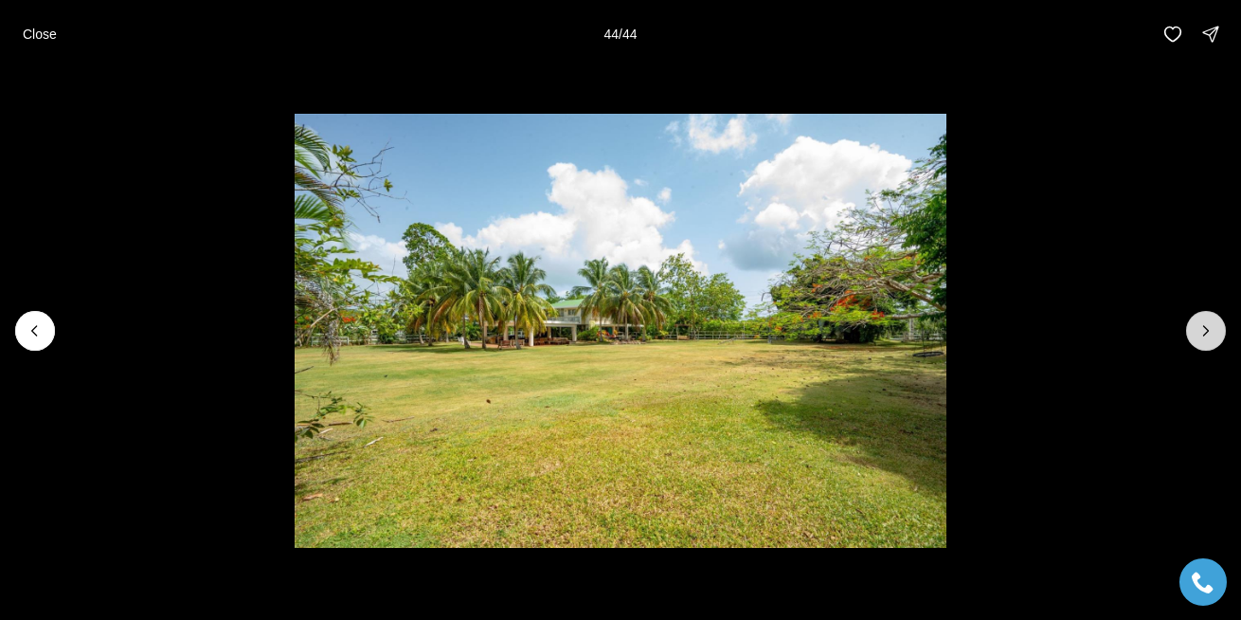
click at [1202, 338] on div at bounding box center [1206, 331] width 40 height 40
click at [51, 39] on p "Close" at bounding box center [40, 34] width 34 height 15
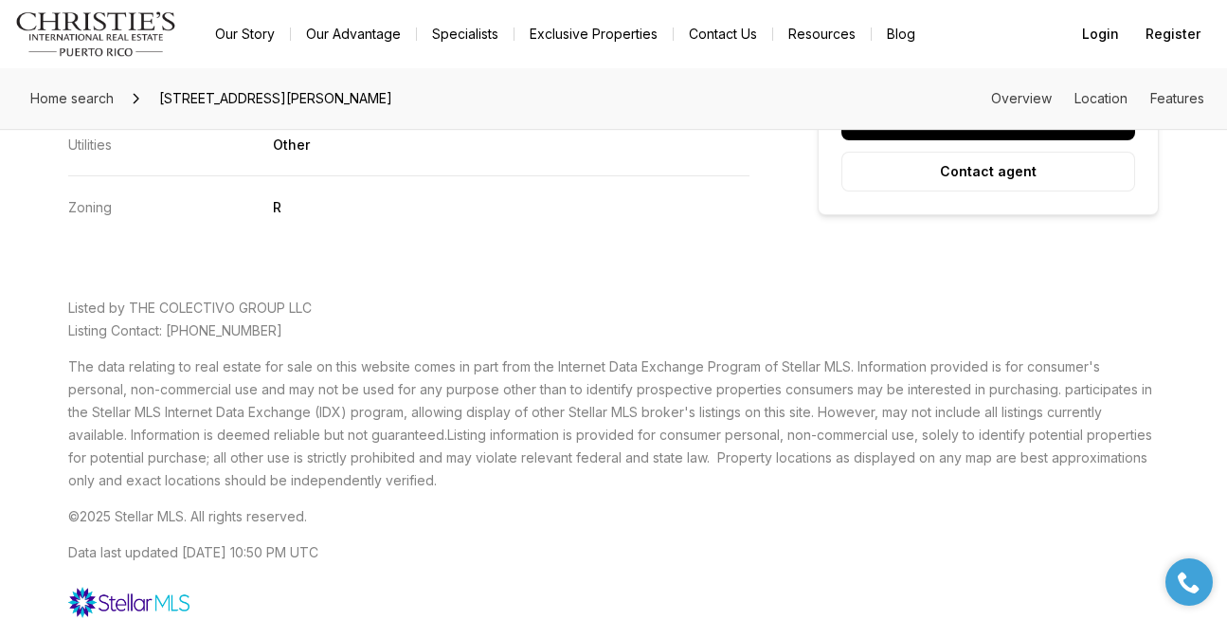
scroll to position [4052, 0]
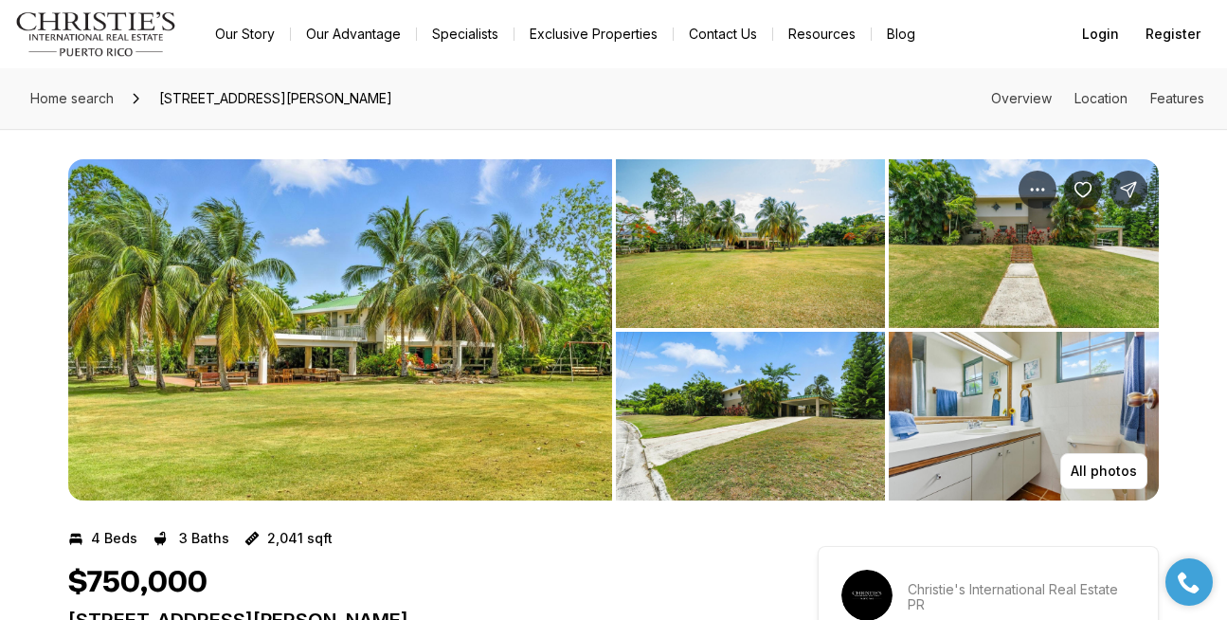
click at [391, 292] on img "View image gallery" at bounding box center [340, 329] width 544 height 341
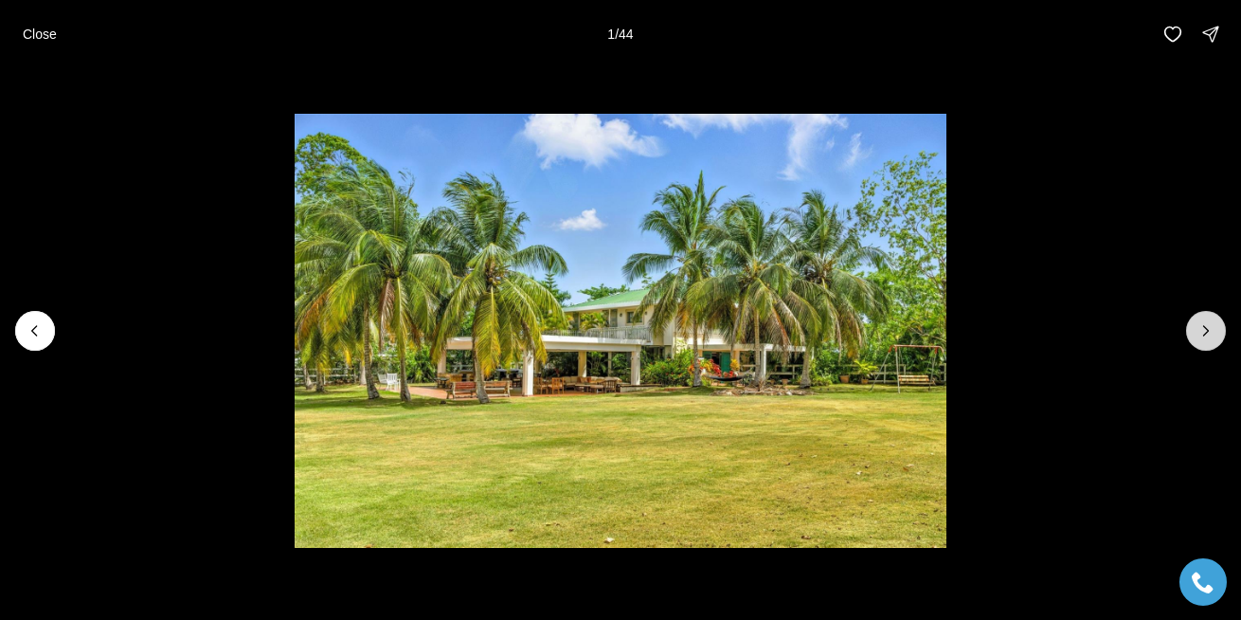
click at [1200, 326] on icon "Next slide" at bounding box center [1206, 330] width 19 height 19
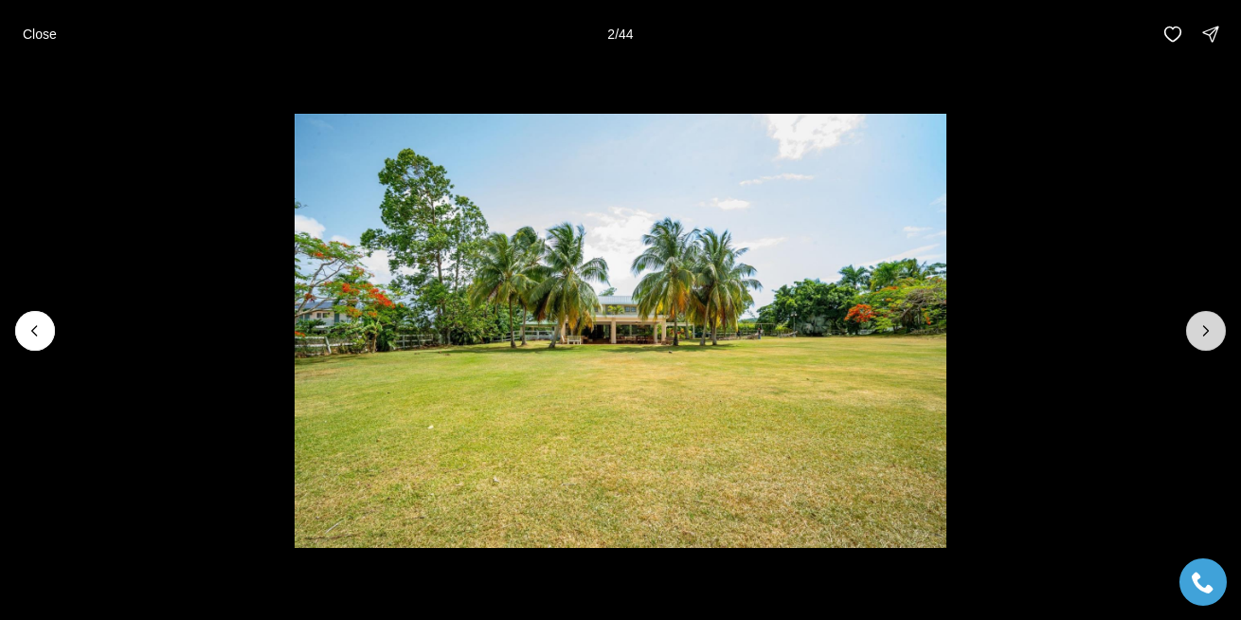
click at [1200, 326] on icon "Next slide" at bounding box center [1206, 330] width 19 height 19
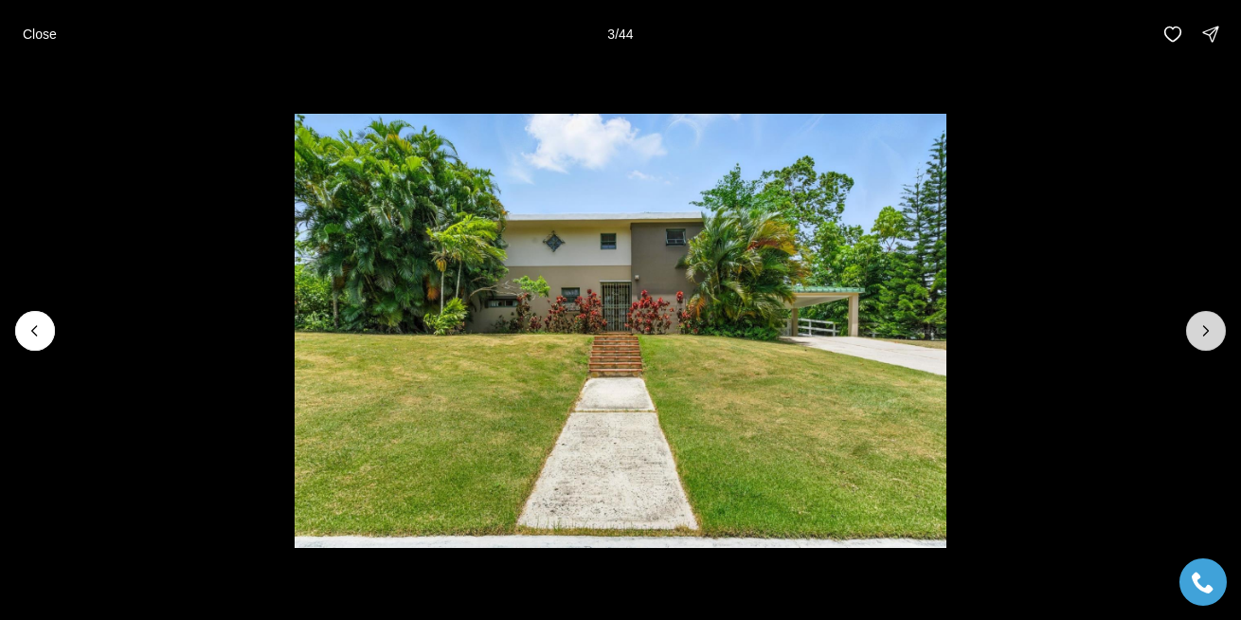
click at [1200, 326] on icon "Next slide" at bounding box center [1206, 330] width 19 height 19
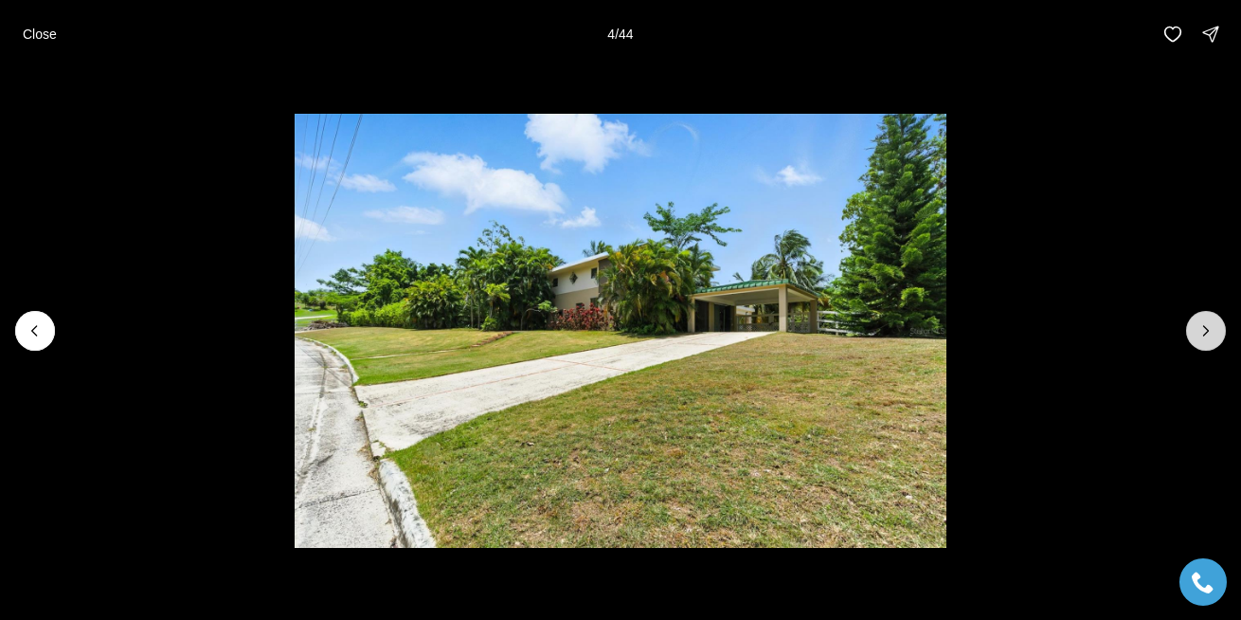
click at [1200, 326] on icon "Next slide" at bounding box center [1206, 330] width 19 height 19
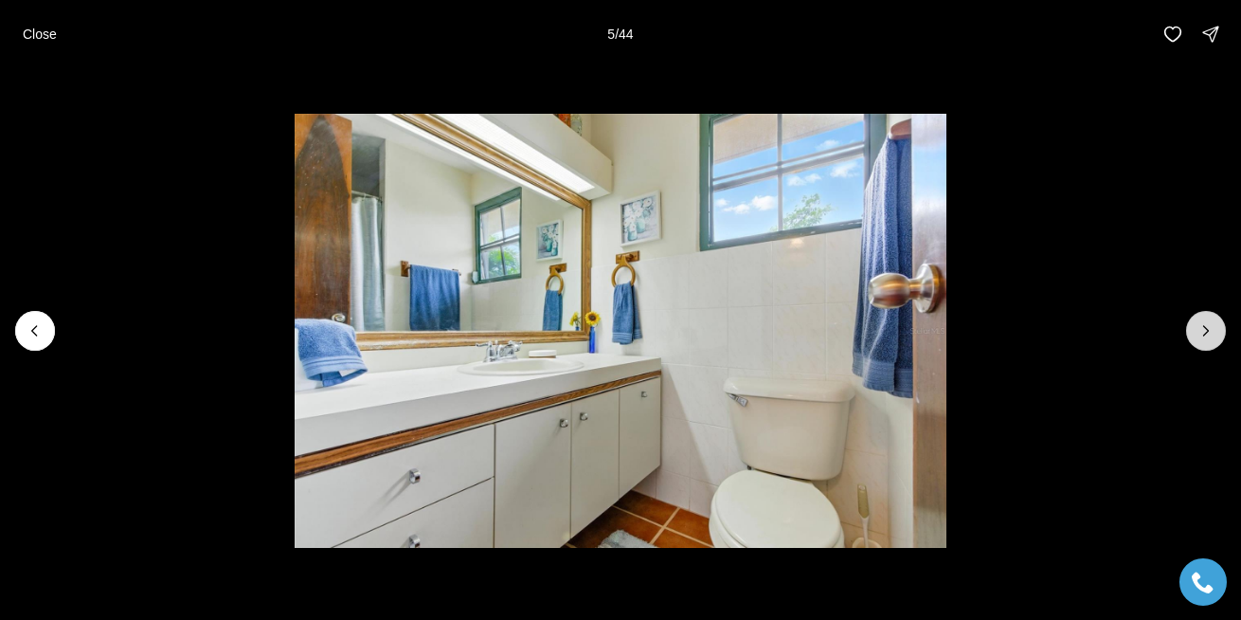
click at [1200, 326] on icon "Next slide" at bounding box center [1206, 330] width 19 height 19
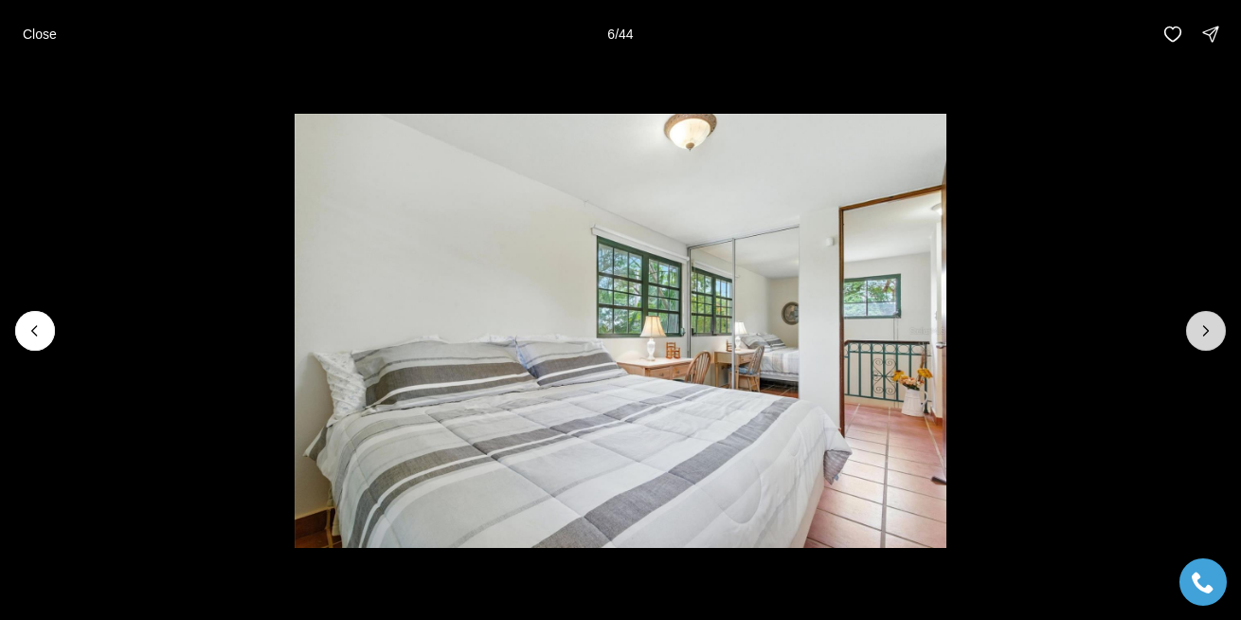
click at [1200, 326] on icon "Next slide" at bounding box center [1206, 330] width 19 height 19
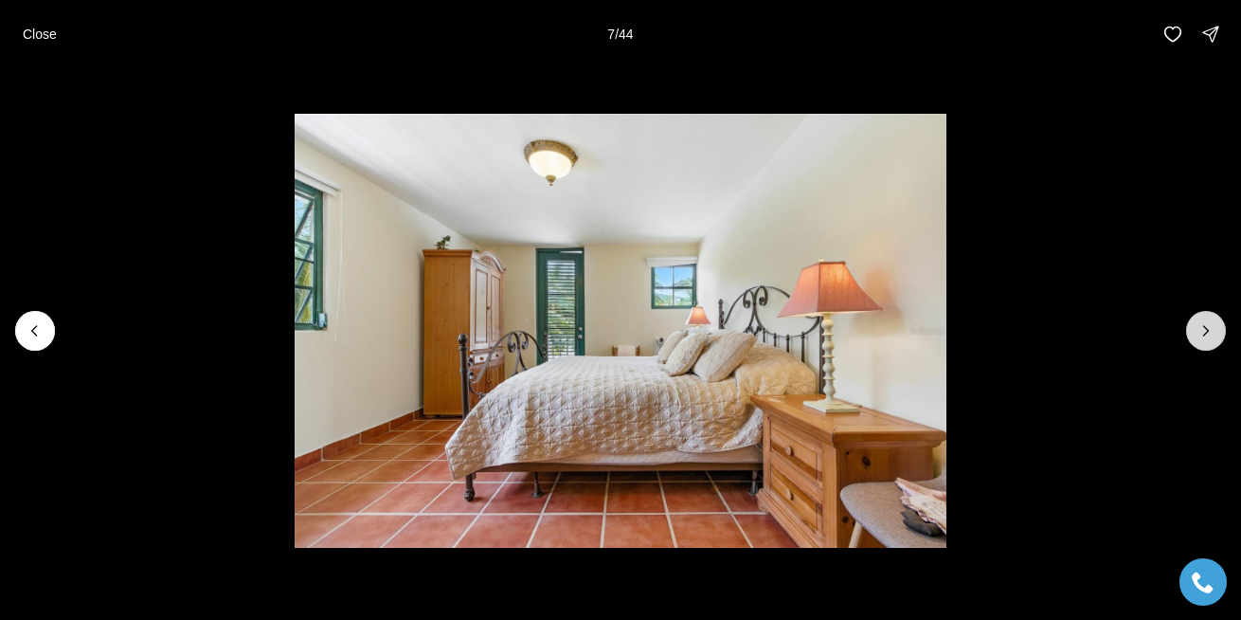
click at [1200, 326] on icon "Next slide" at bounding box center [1206, 330] width 19 height 19
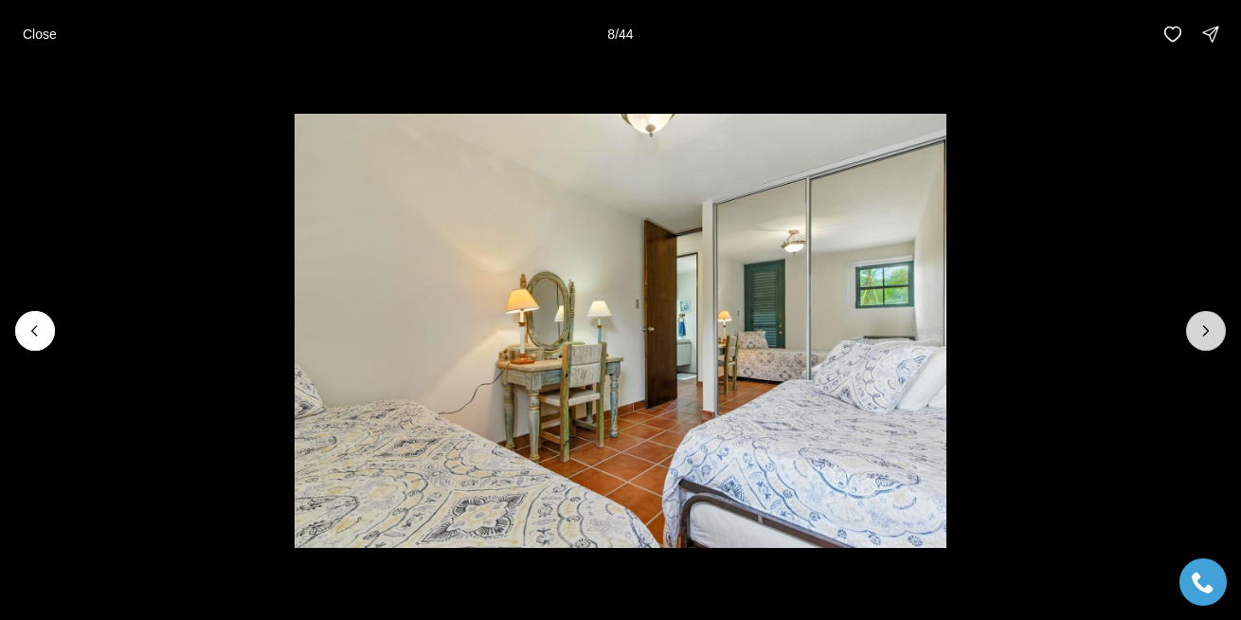
click at [1200, 326] on icon "Next slide" at bounding box center [1206, 330] width 19 height 19
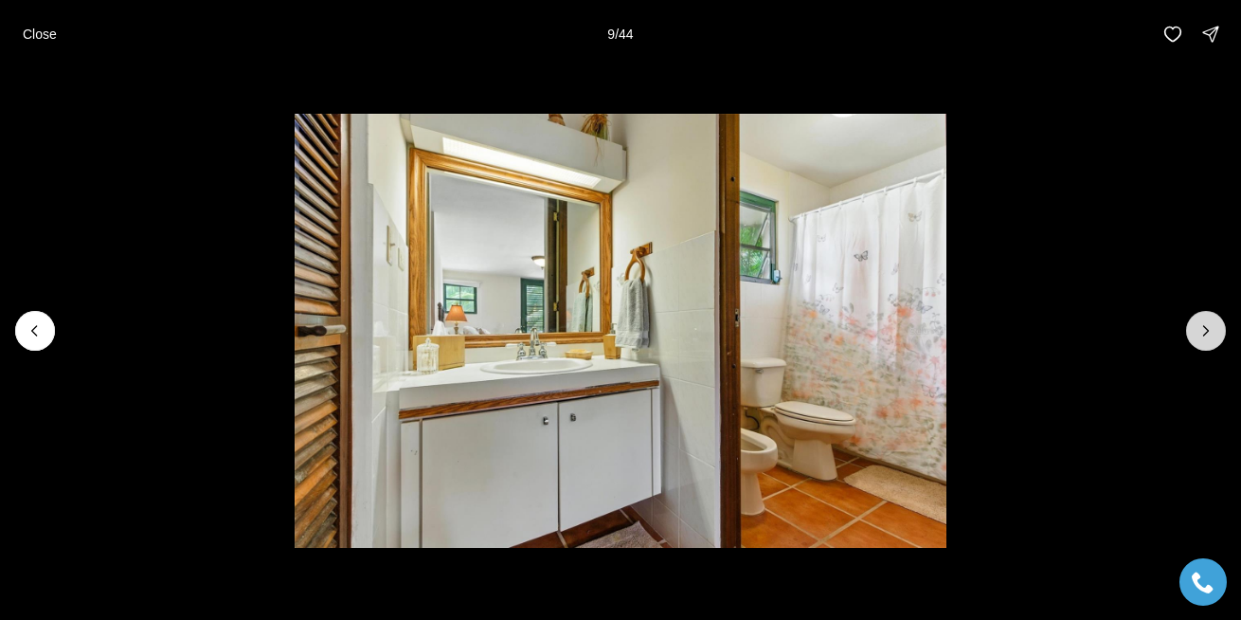
click at [1200, 326] on icon "Next slide" at bounding box center [1206, 330] width 19 height 19
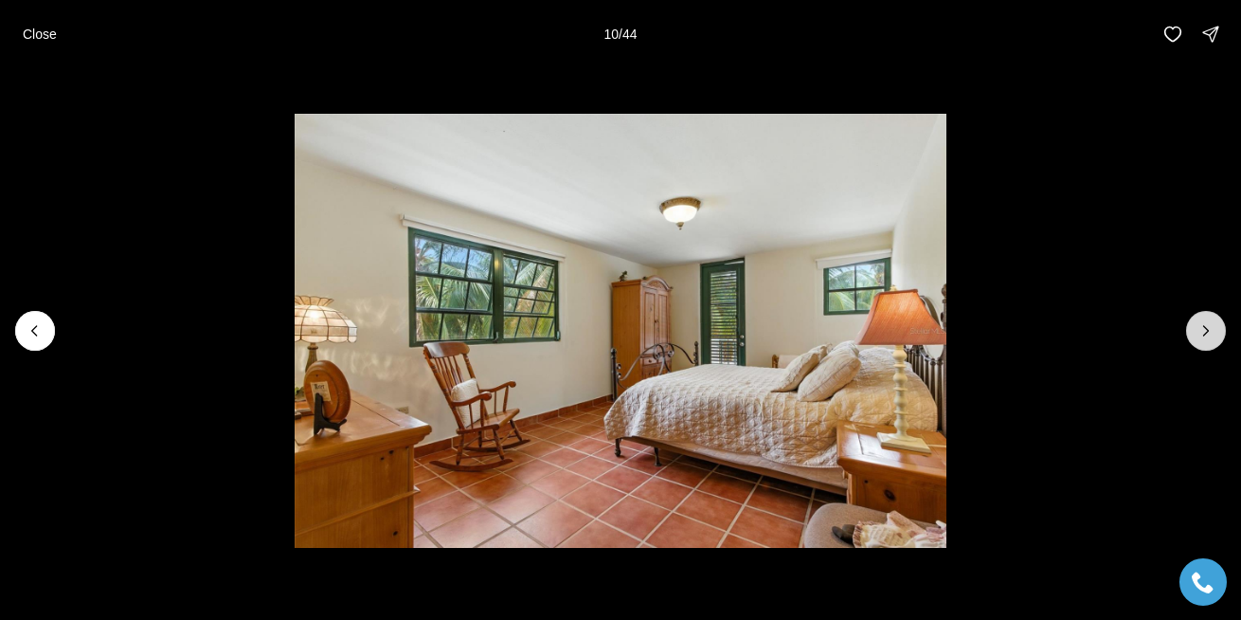
click at [1200, 326] on icon "Next slide" at bounding box center [1206, 330] width 19 height 19
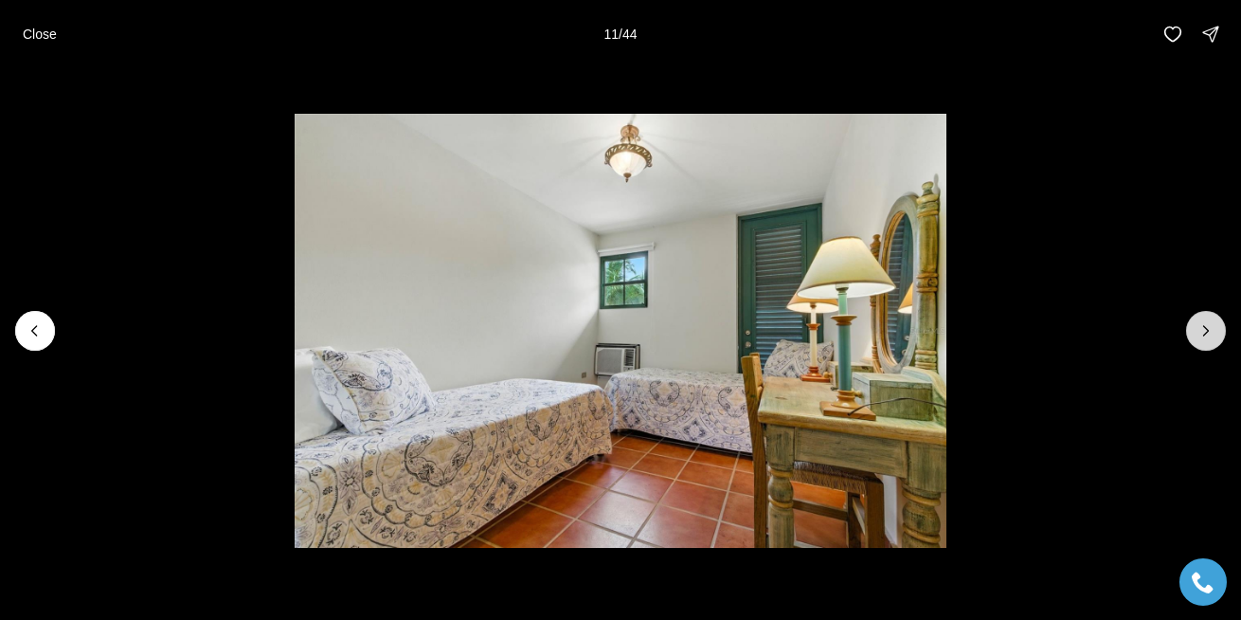
click at [1200, 326] on icon "Next slide" at bounding box center [1206, 330] width 19 height 19
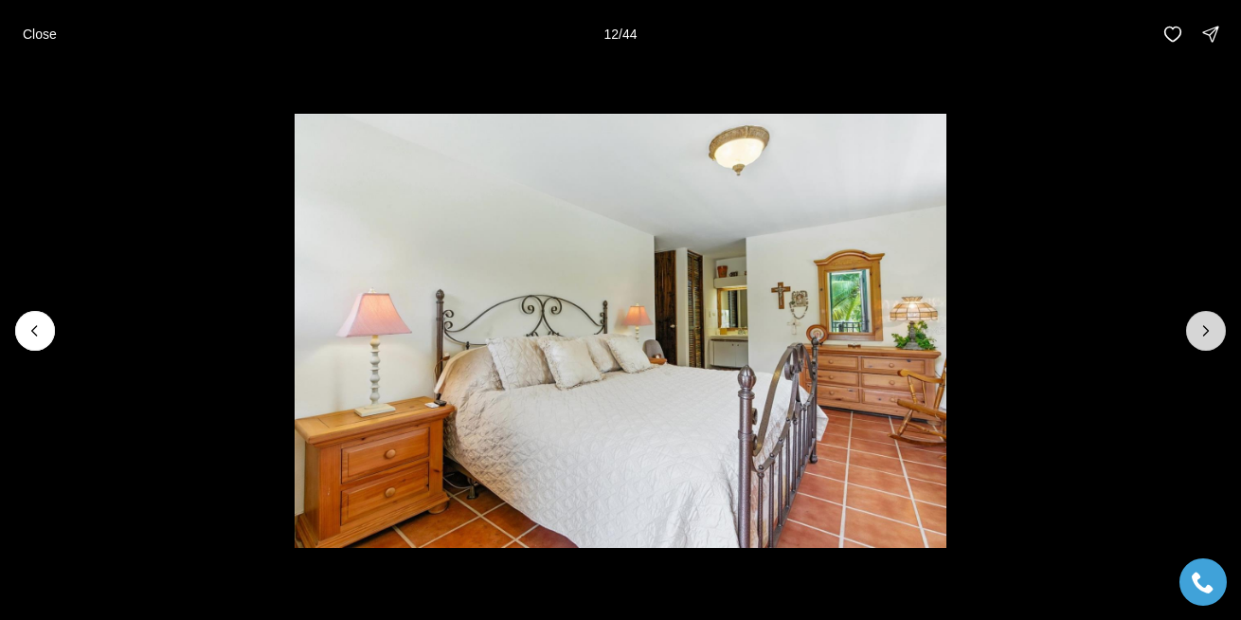
click at [1200, 326] on icon "Next slide" at bounding box center [1206, 330] width 19 height 19
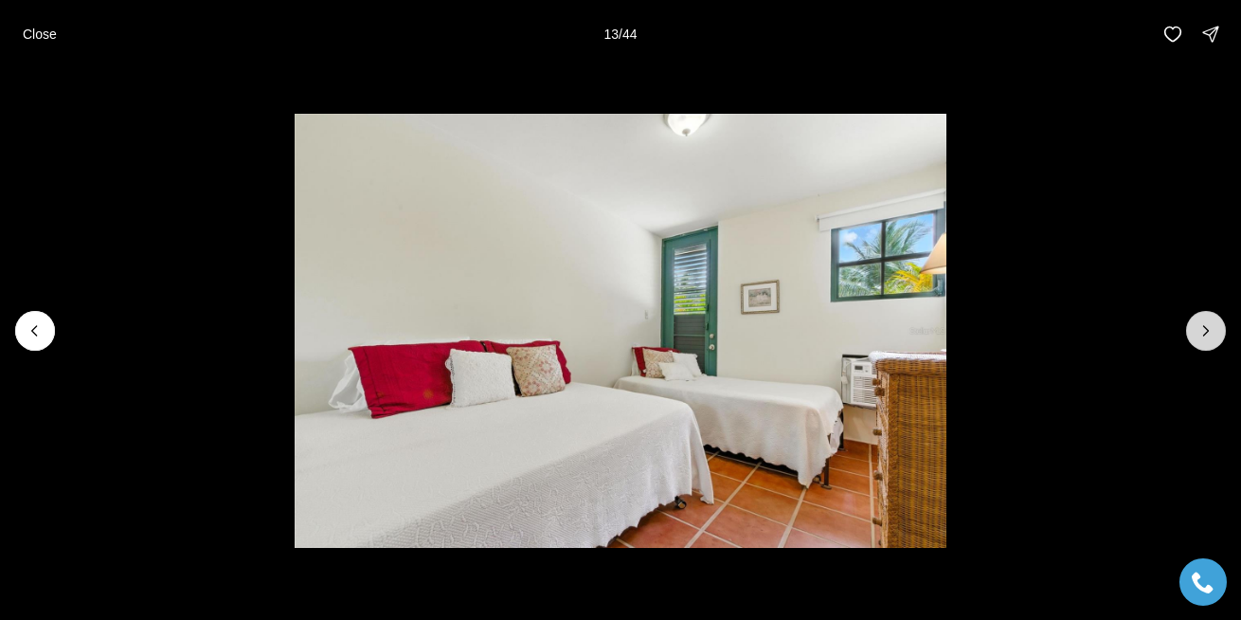
click at [1200, 326] on icon "Next slide" at bounding box center [1206, 330] width 19 height 19
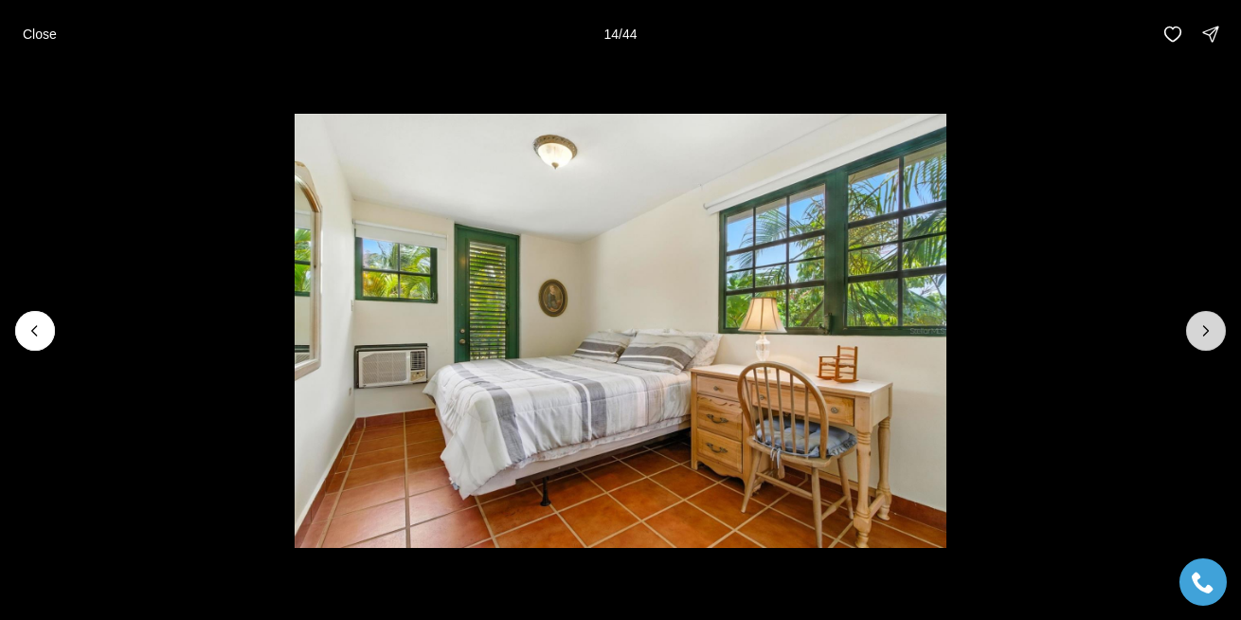
click at [1200, 326] on icon "Next slide" at bounding box center [1206, 330] width 19 height 19
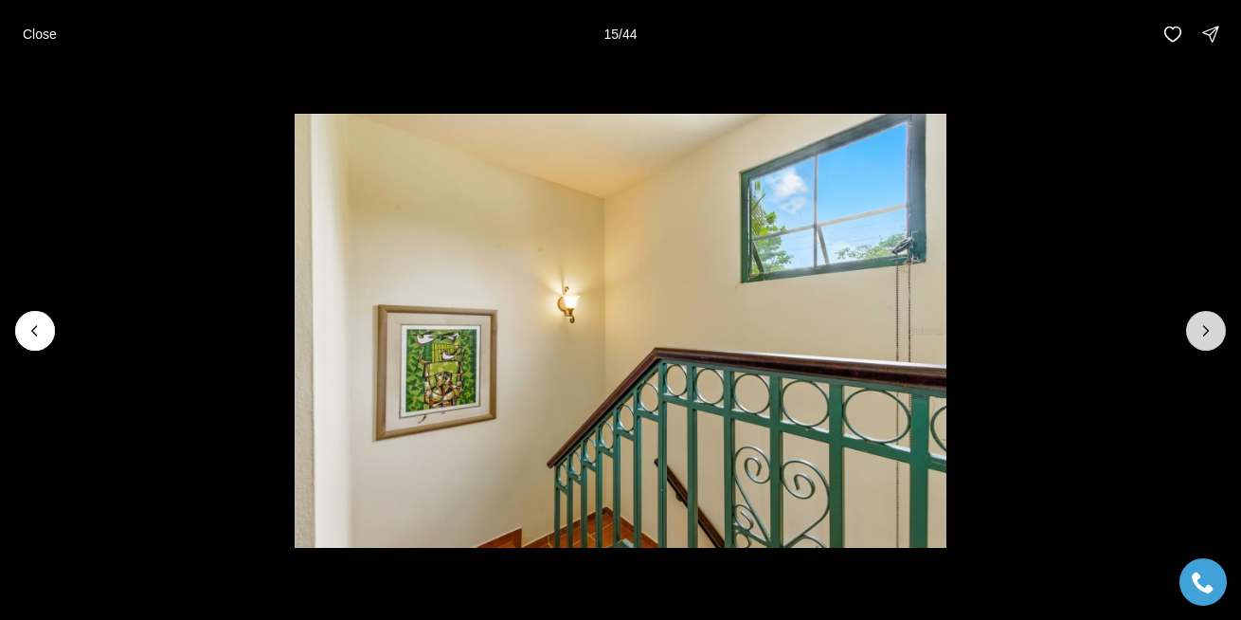
click at [1200, 326] on icon "Next slide" at bounding box center [1206, 330] width 19 height 19
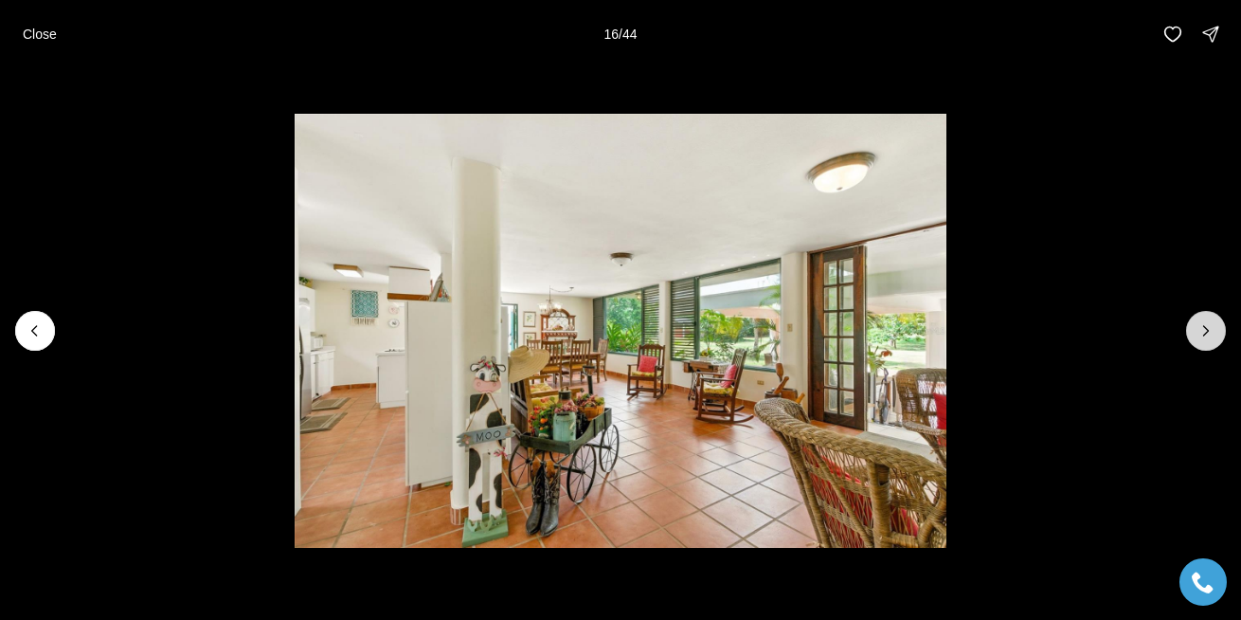
click at [1200, 326] on icon "Next slide" at bounding box center [1206, 330] width 19 height 19
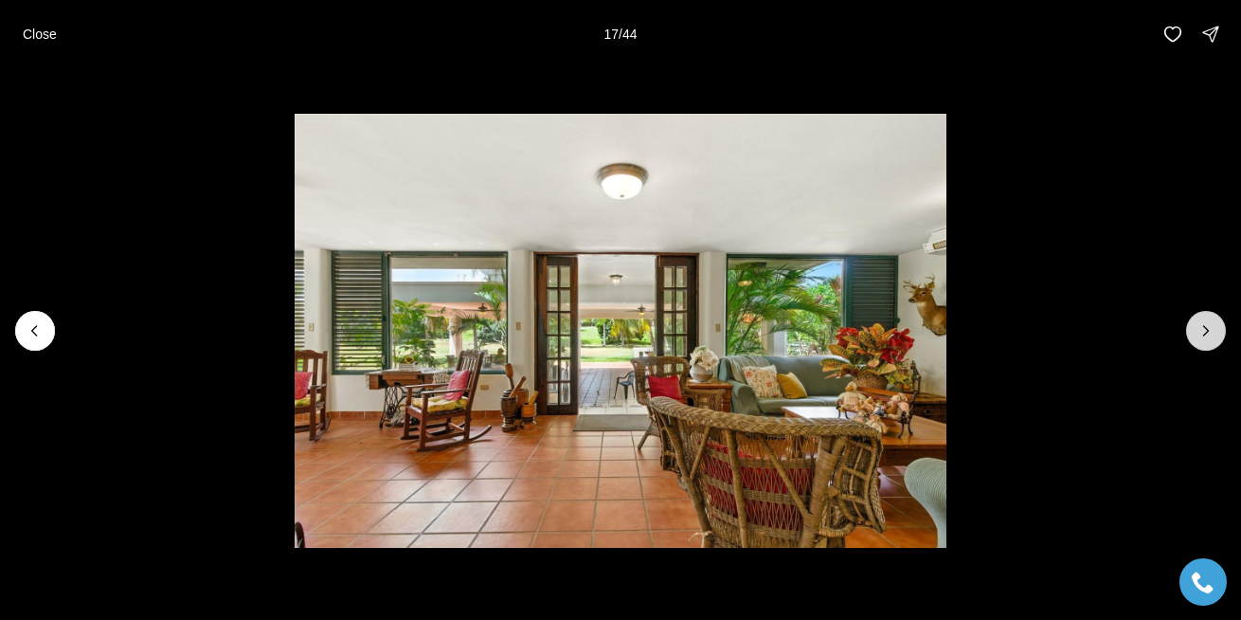
click at [1200, 326] on icon "Next slide" at bounding box center [1206, 330] width 19 height 19
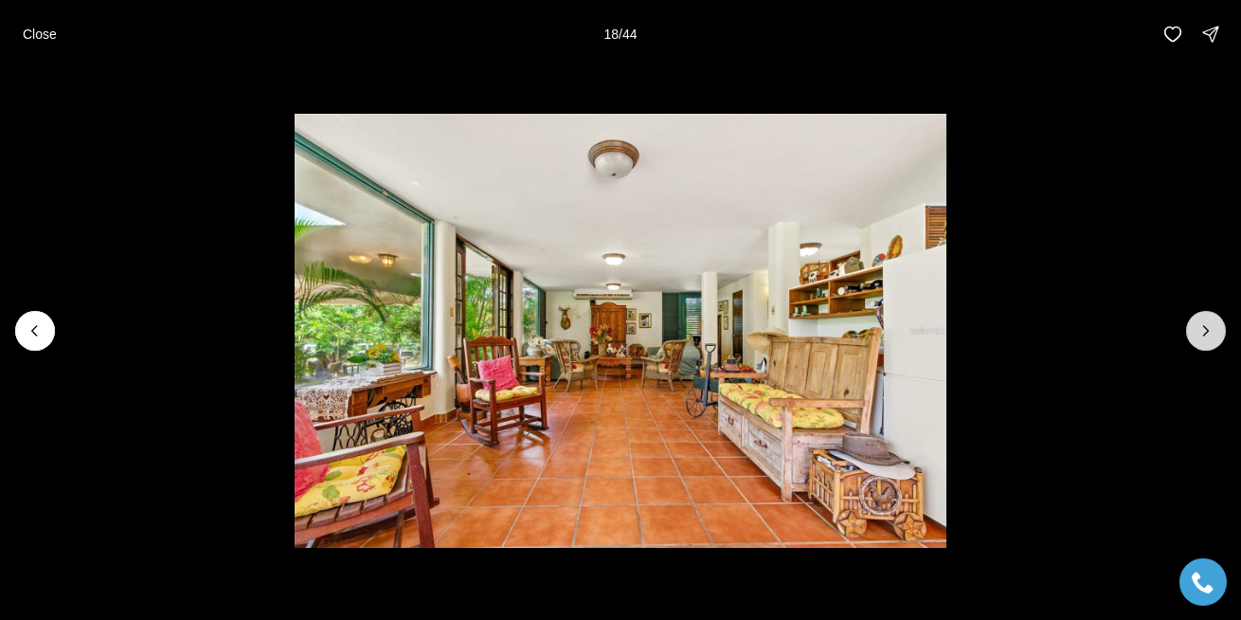
click at [1200, 326] on icon "Next slide" at bounding box center [1206, 330] width 19 height 19
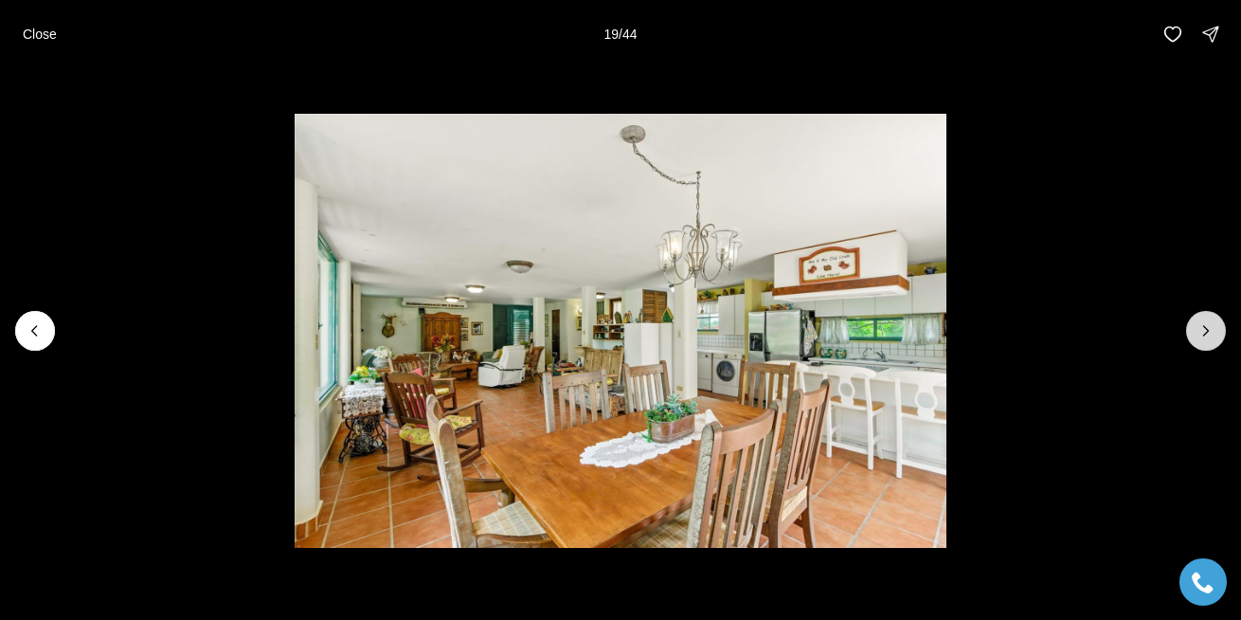
click at [1200, 326] on icon "Next slide" at bounding box center [1206, 330] width 19 height 19
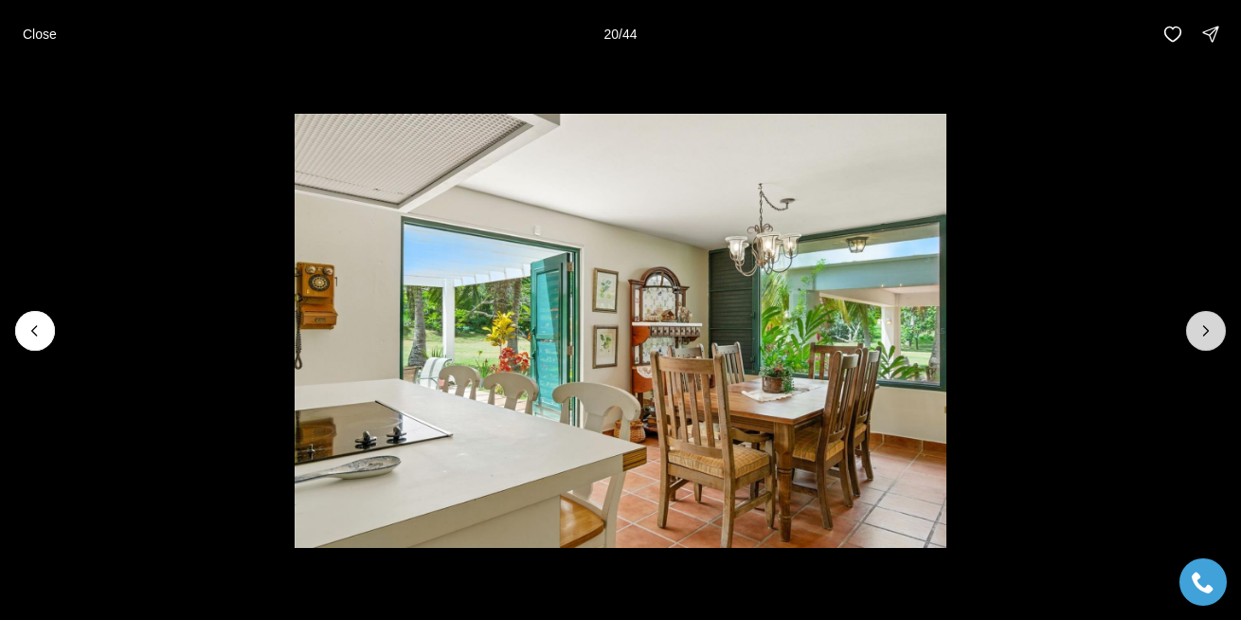
click at [1200, 326] on icon "Next slide" at bounding box center [1206, 330] width 19 height 19
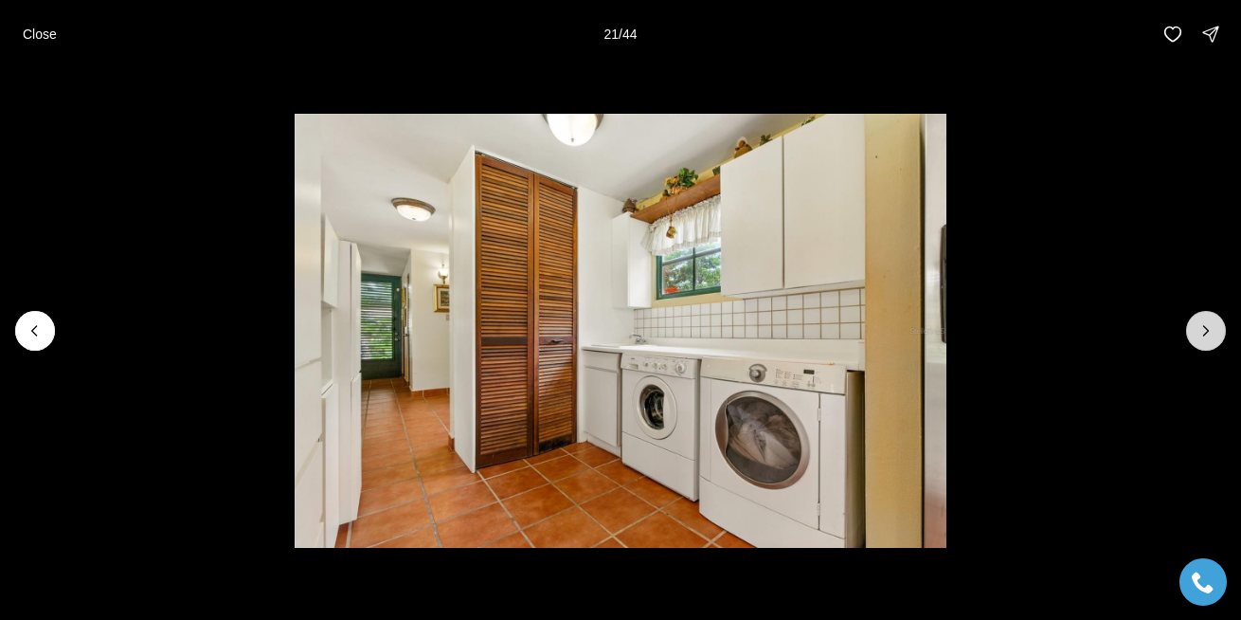
click at [1200, 326] on icon "Next slide" at bounding box center [1206, 330] width 19 height 19
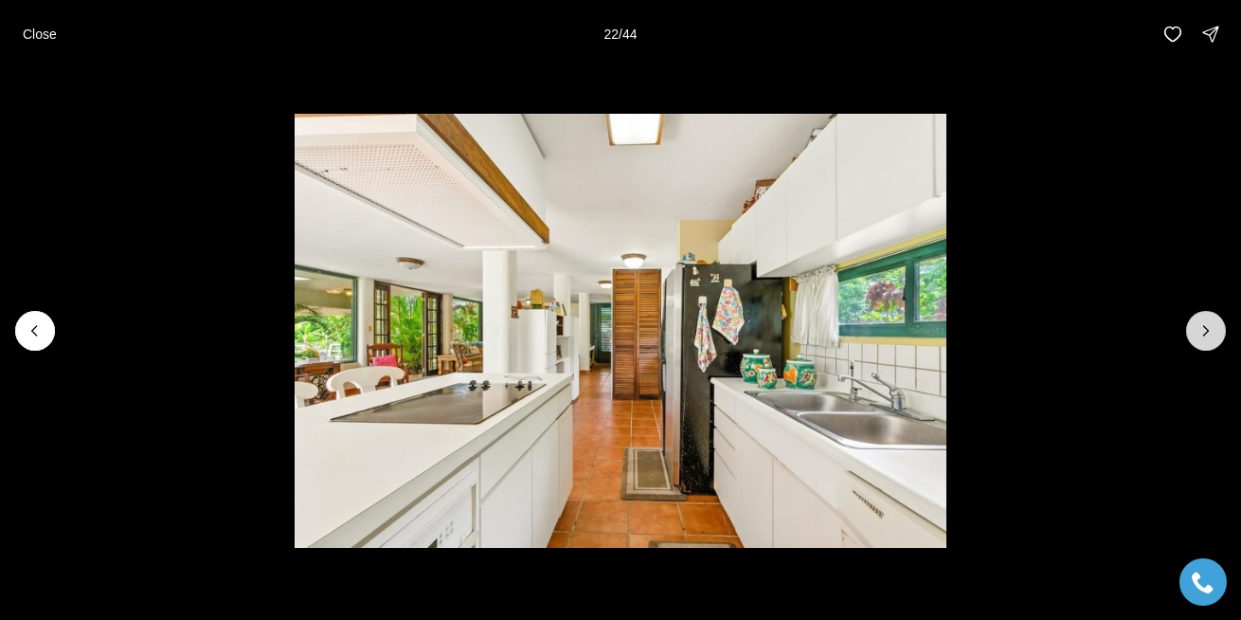
click at [1200, 326] on icon "Next slide" at bounding box center [1206, 330] width 19 height 19
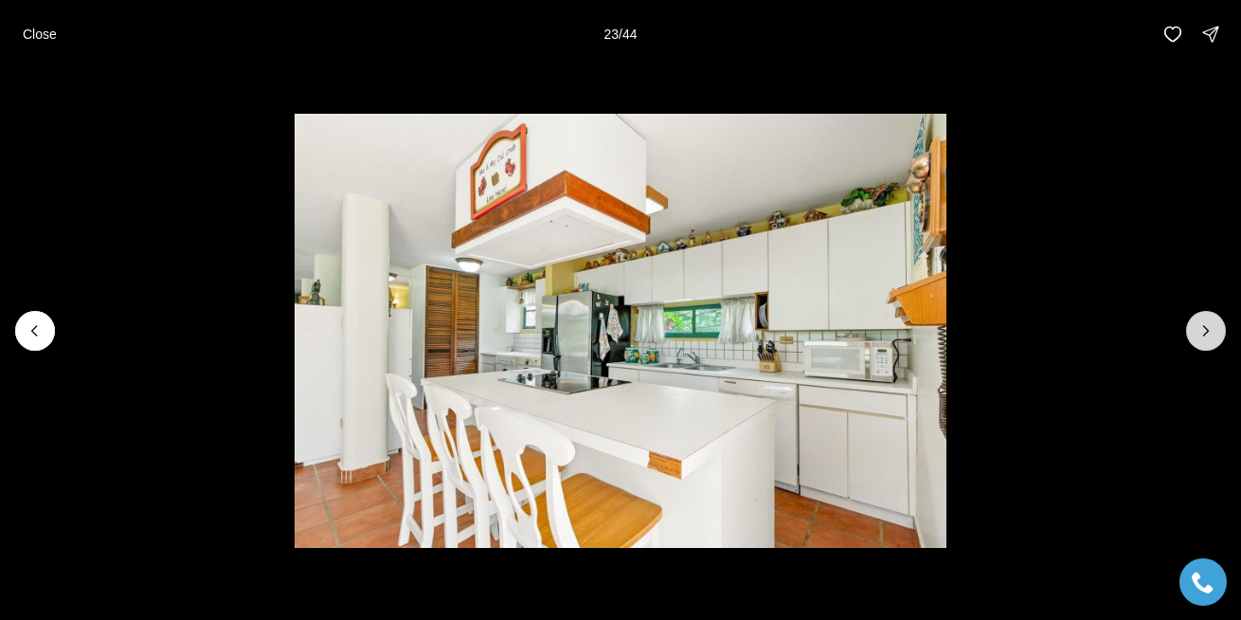
click at [1200, 326] on icon "Next slide" at bounding box center [1206, 330] width 19 height 19
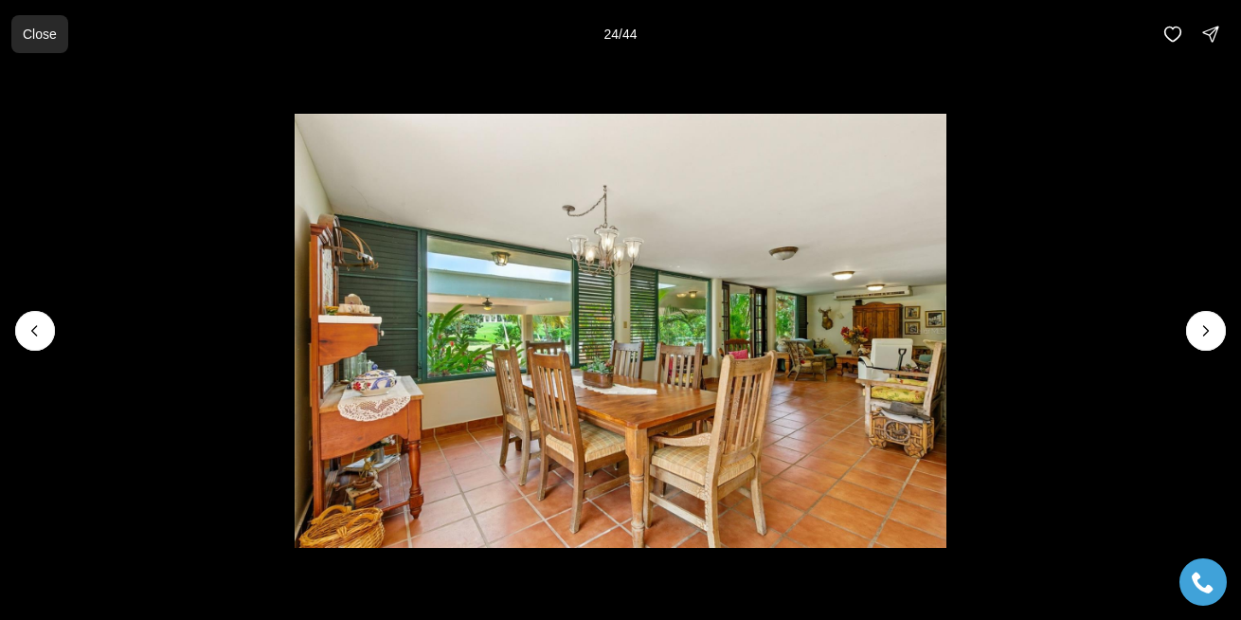
click at [49, 30] on p "Close" at bounding box center [40, 34] width 34 height 15
